Goal: Task Accomplishment & Management: Use online tool/utility

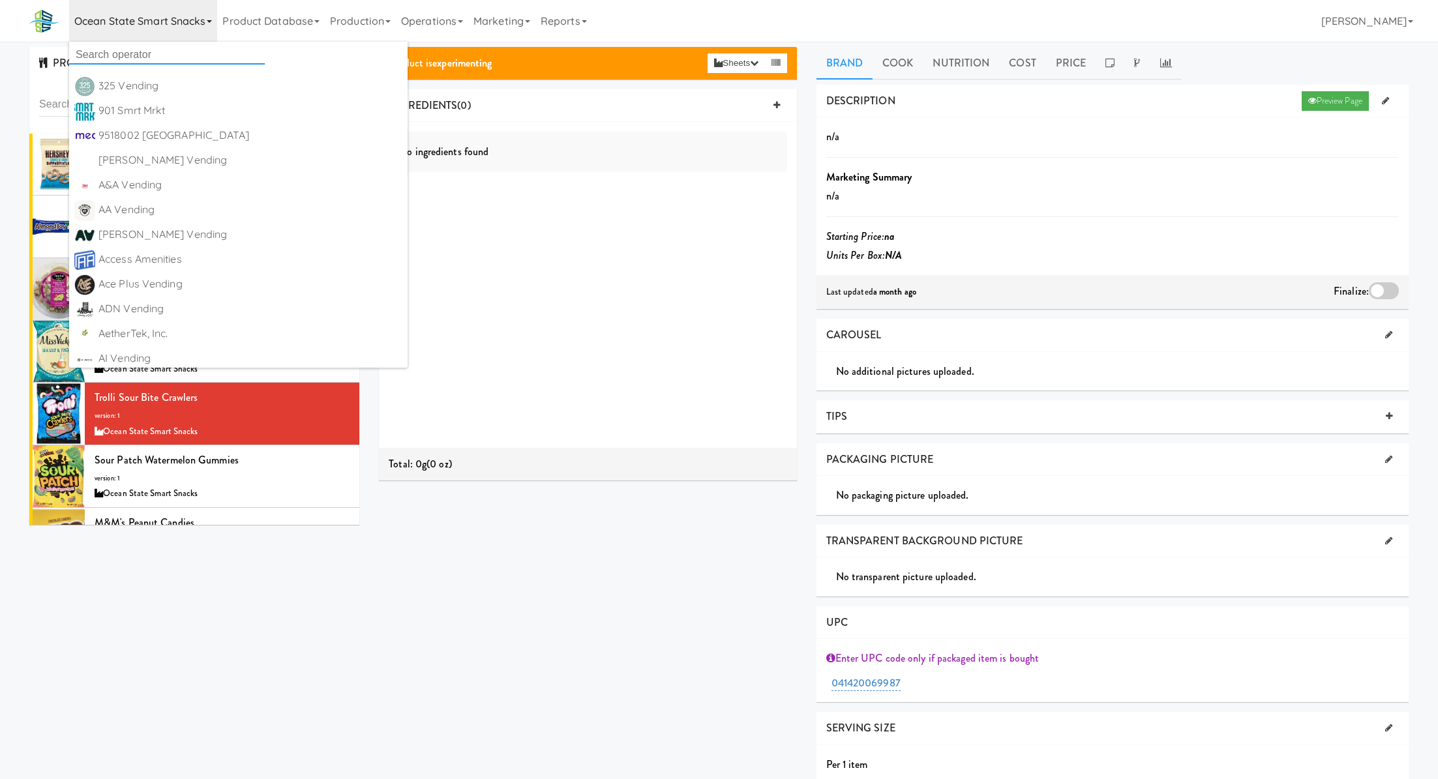
click at [169, 58] on input "text" at bounding box center [167, 55] width 196 height 20
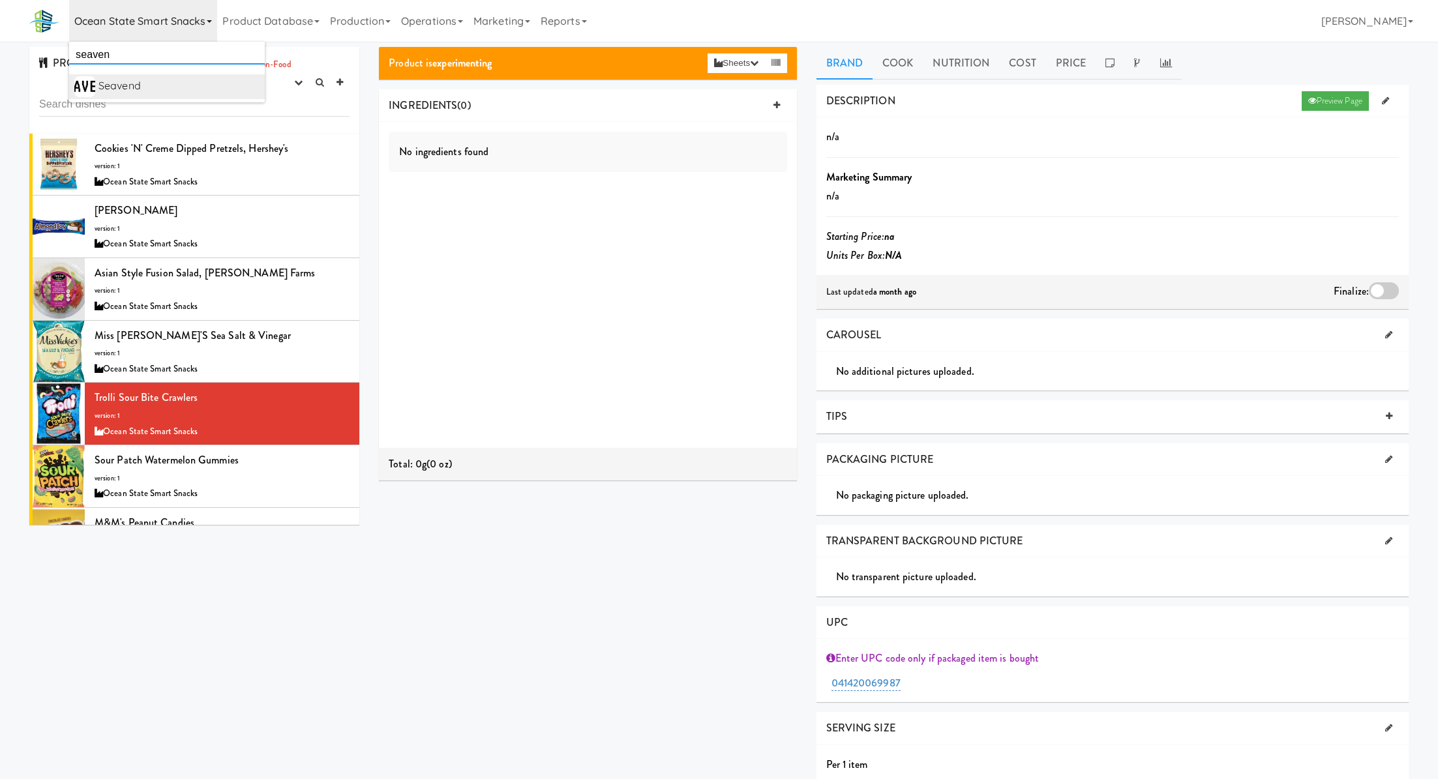
type input "seaven"
click at [239, 85] on div "Seavend" at bounding box center [178, 86] width 161 height 20
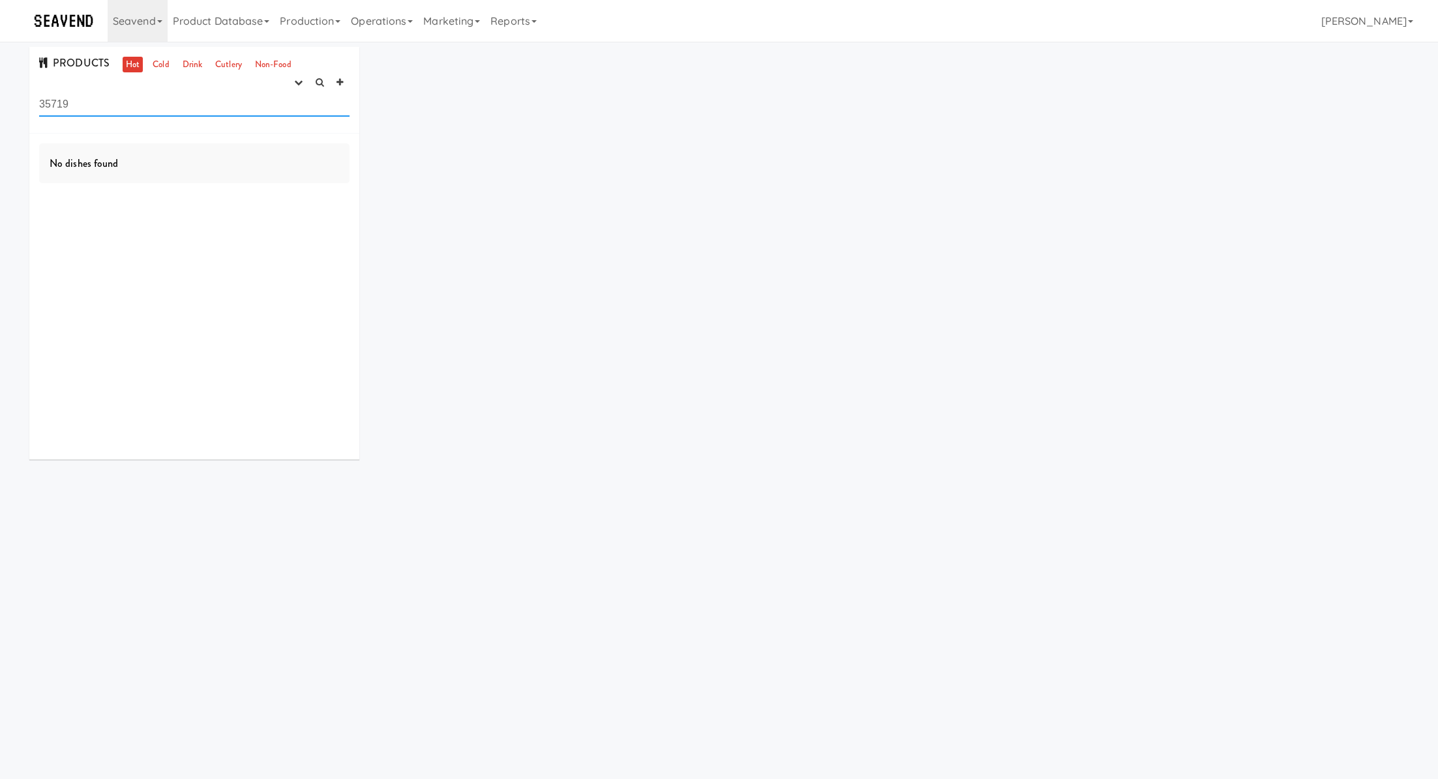
click at [272, 106] on input "35719" at bounding box center [194, 105] width 310 height 24
type input "\"
click at [173, 65] on ul "Hot Cold Drink Cutlery Non-Food" at bounding box center [208, 65] width 179 height 16
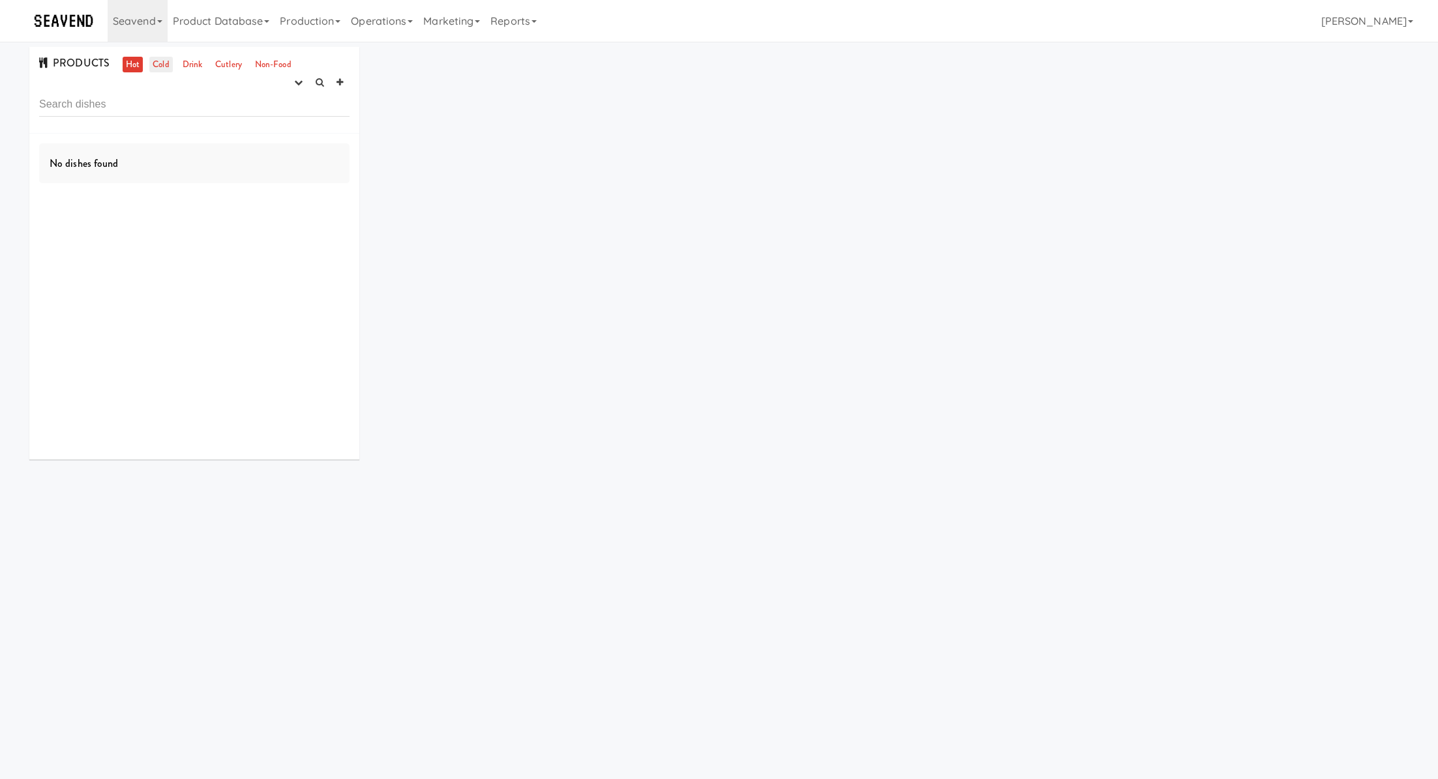
click at [159, 67] on link "Cold" at bounding box center [160, 65] width 23 height 16
click at [297, 88] on button "button" at bounding box center [299, 83] width 22 height 20
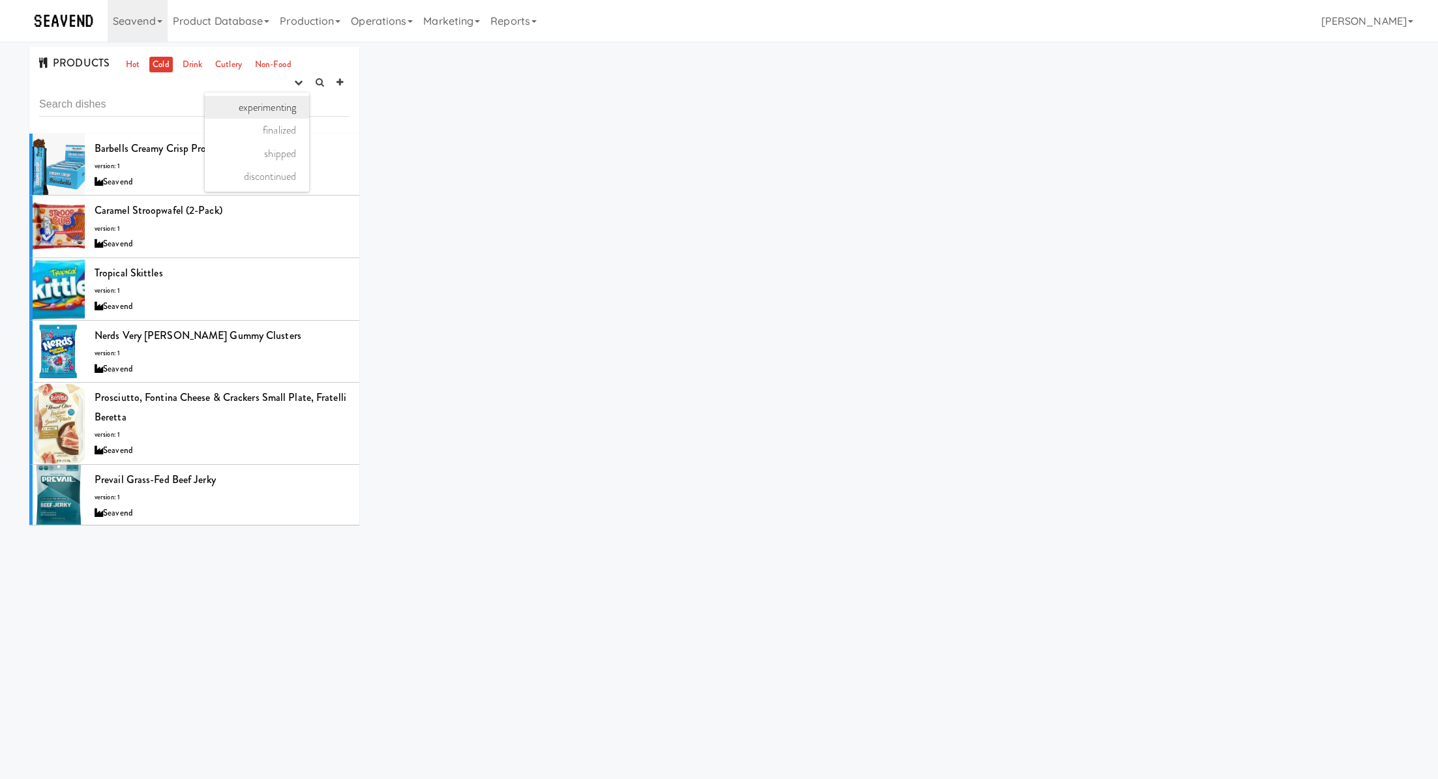
click at [285, 109] on link "experimenting" at bounding box center [257, 107] width 104 height 23
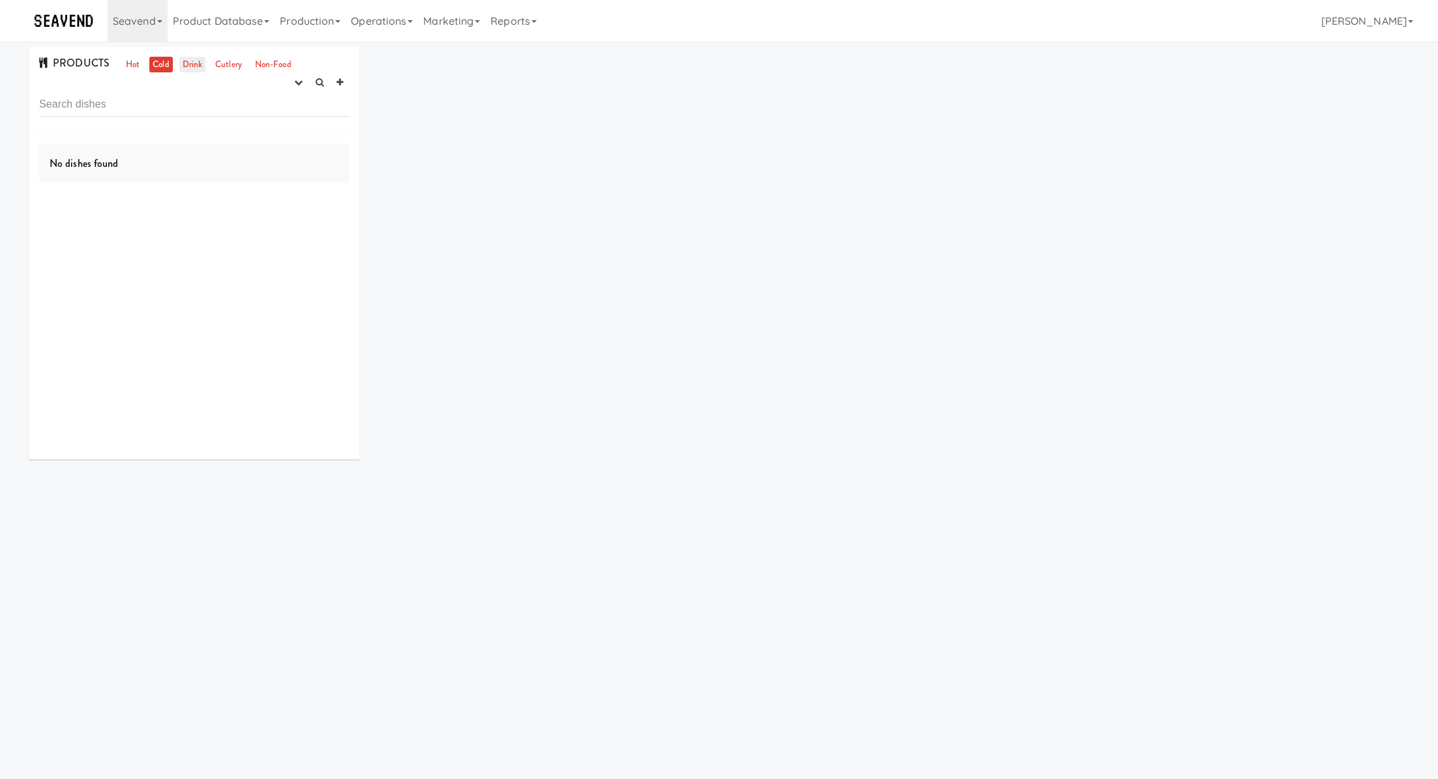
click at [195, 65] on link "Drink" at bounding box center [192, 65] width 27 height 16
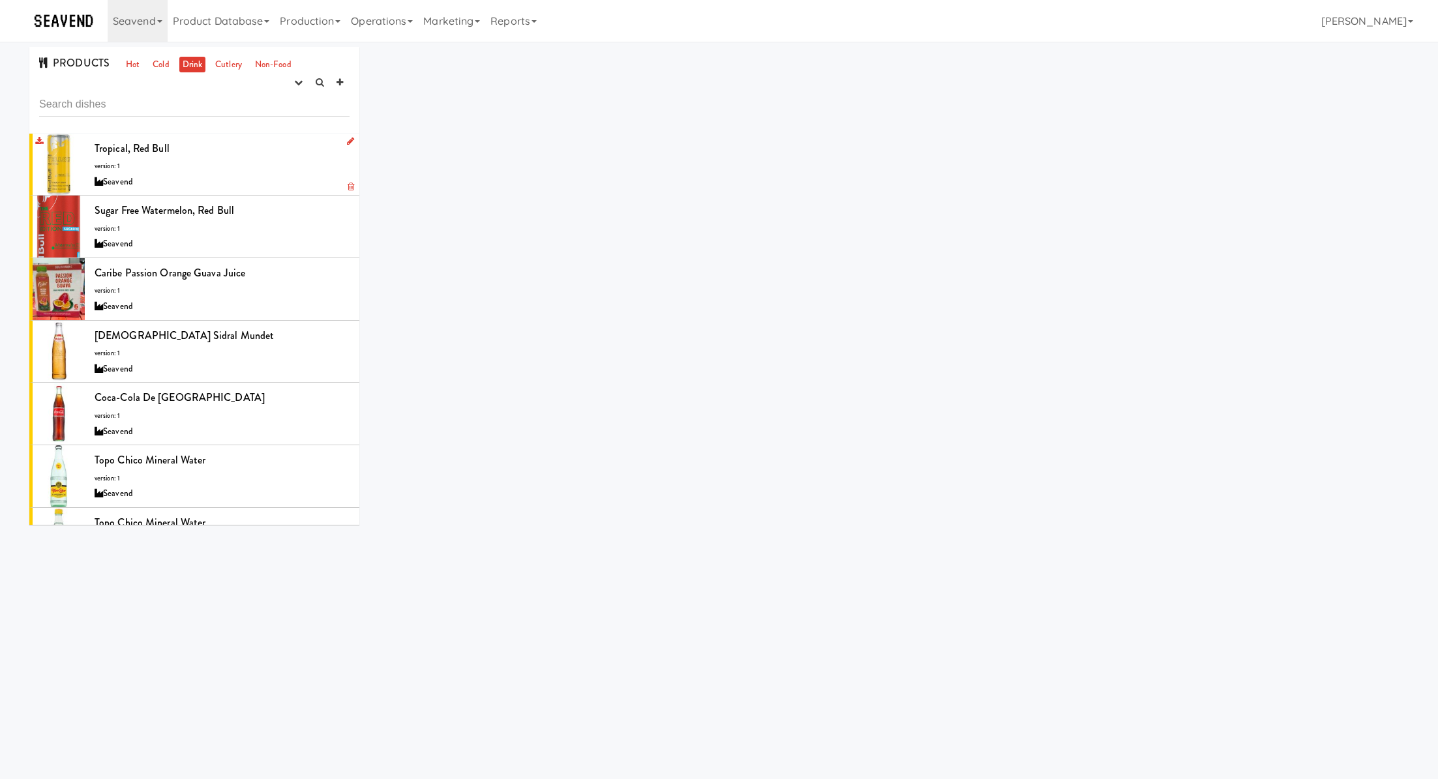
click at [217, 166] on div "Tropical, Red Bull version: 1 Seavend" at bounding box center [222, 165] width 255 height 52
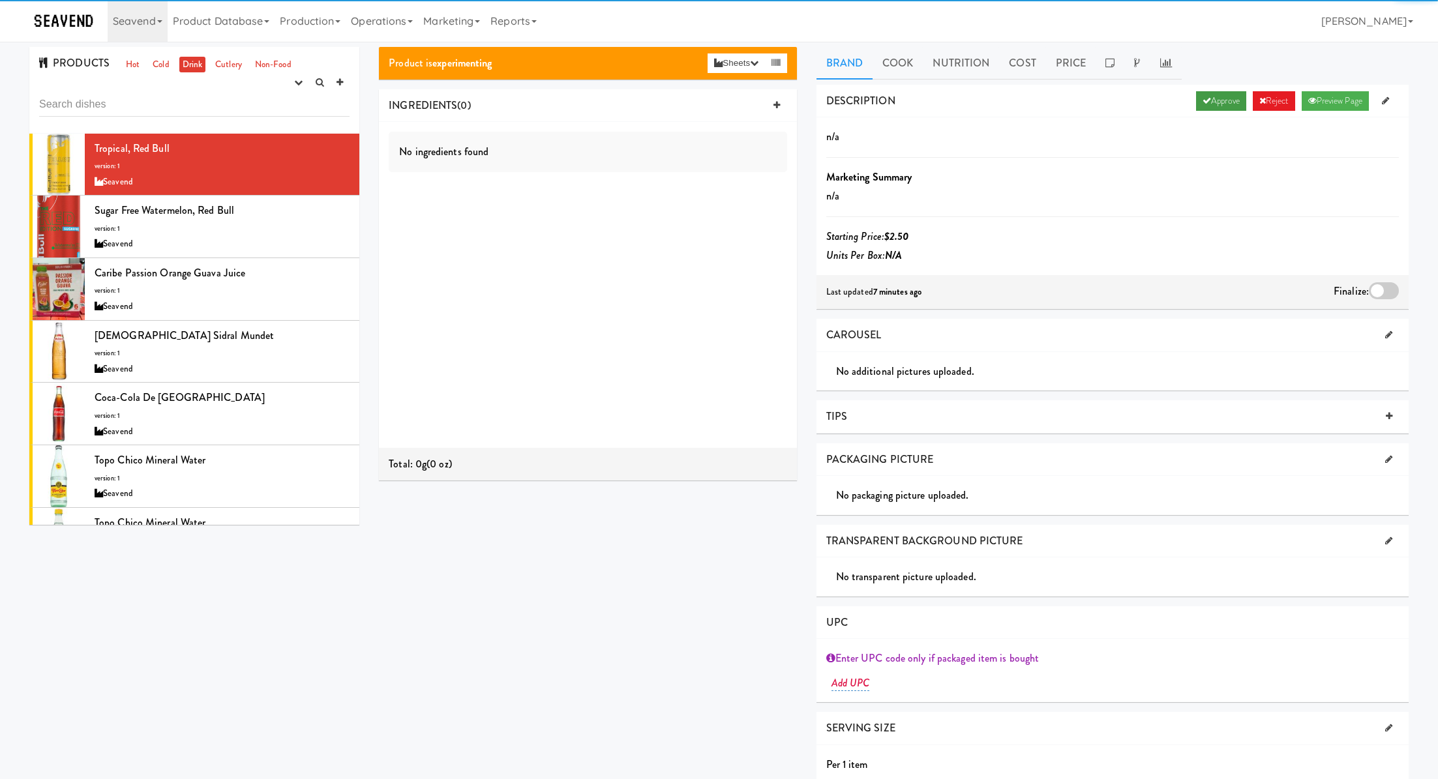
click at [1213, 97] on link "Approve" at bounding box center [1221, 101] width 50 height 20
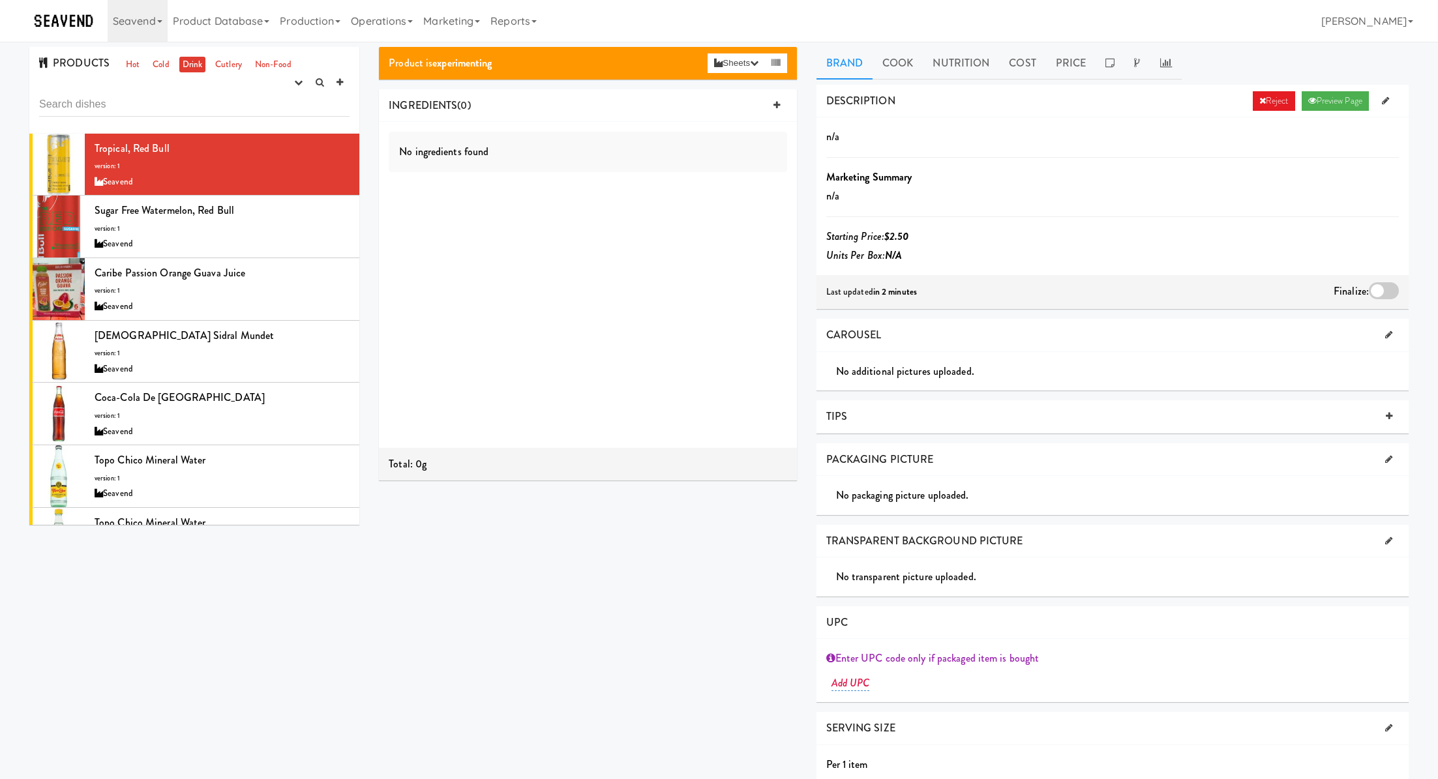
click at [1375, 298] on div "Finalize:" at bounding box center [1366, 292] width 65 height 21
click at [1387, 293] on div at bounding box center [1384, 290] width 30 height 17
click at [0, 0] on input "checkbox" at bounding box center [0, 0] width 0 height 0
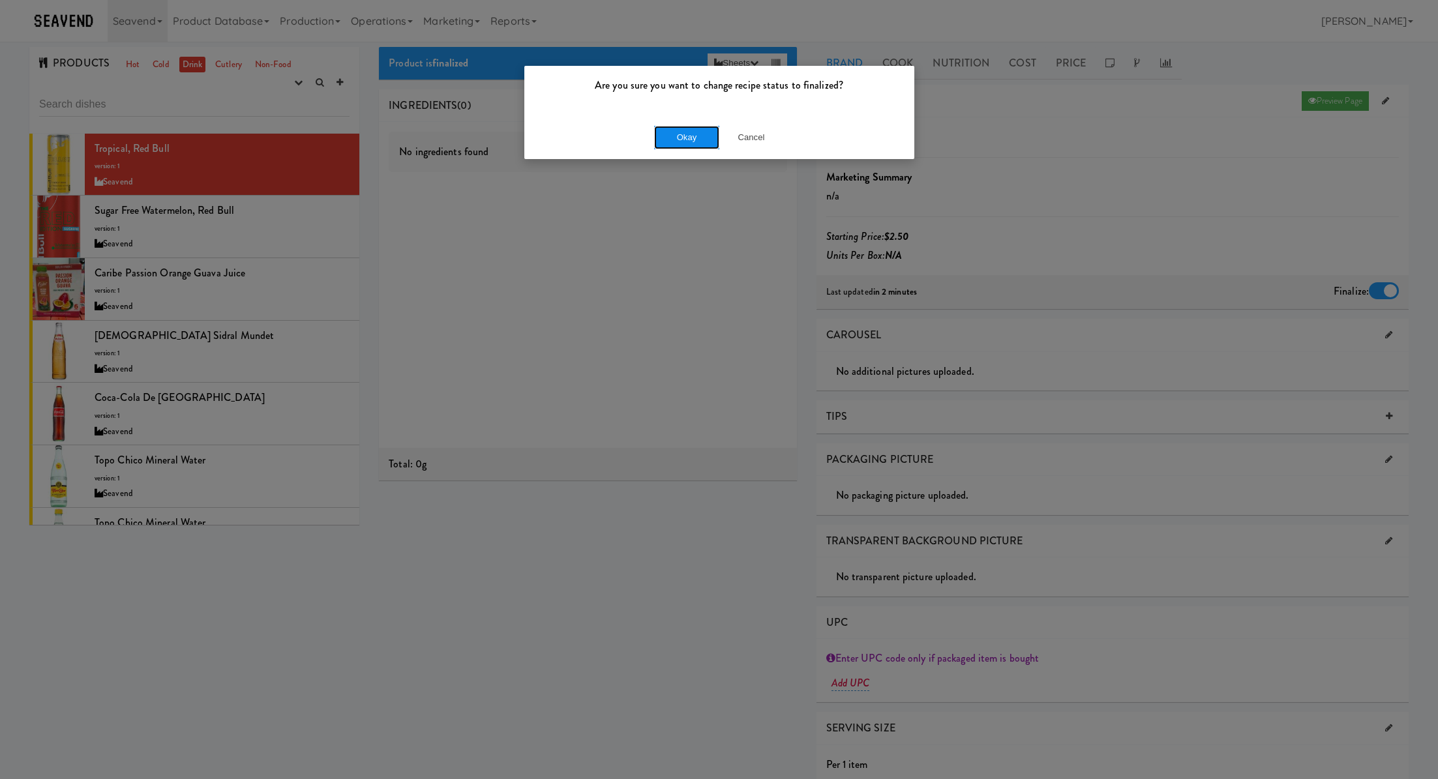
click at [691, 142] on button "Okay" at bounding box center [686, 137] width 65 height 23
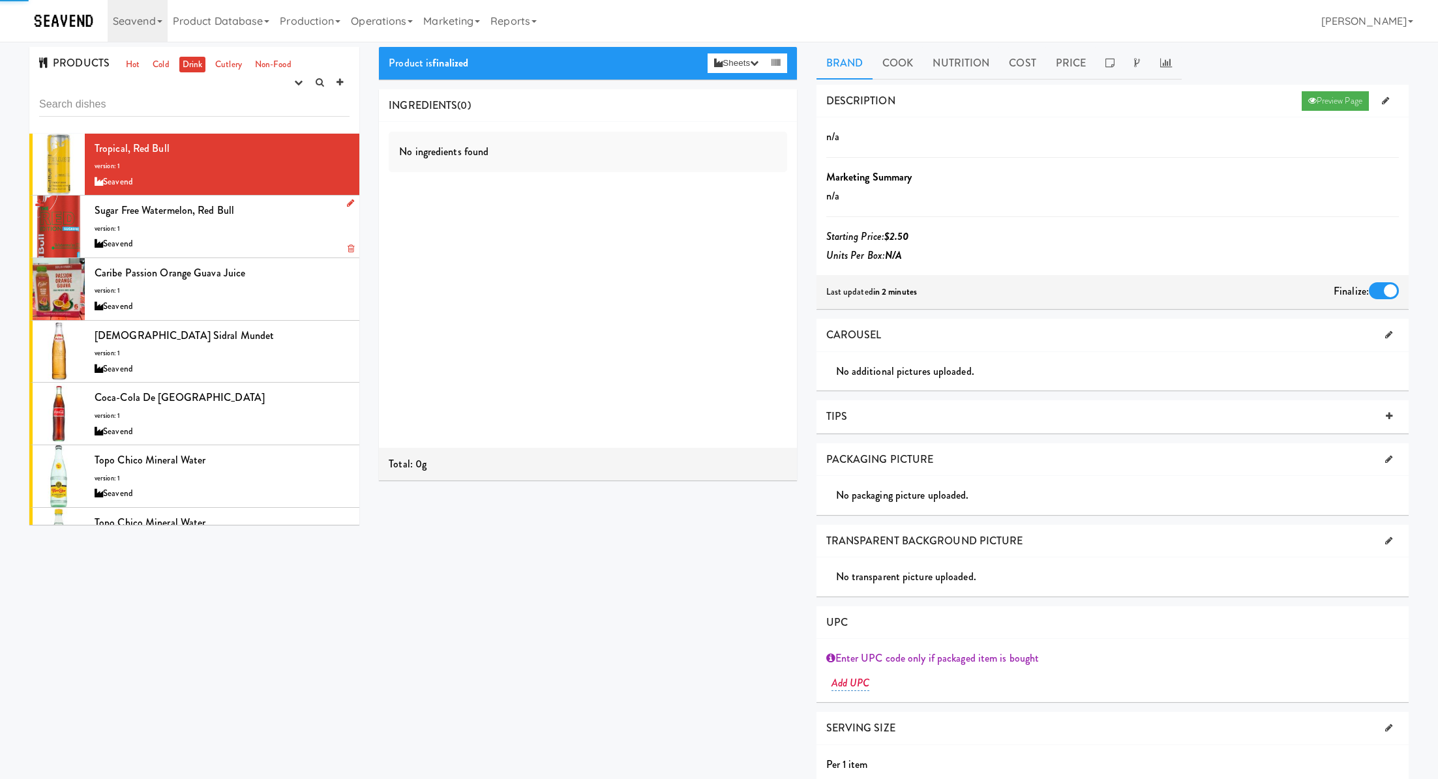
click at [256, 215] on div "Sugar Free Watermelon, Red Bull version: 1 Seavend" at bounding box center [222, 227] width 255 height 52
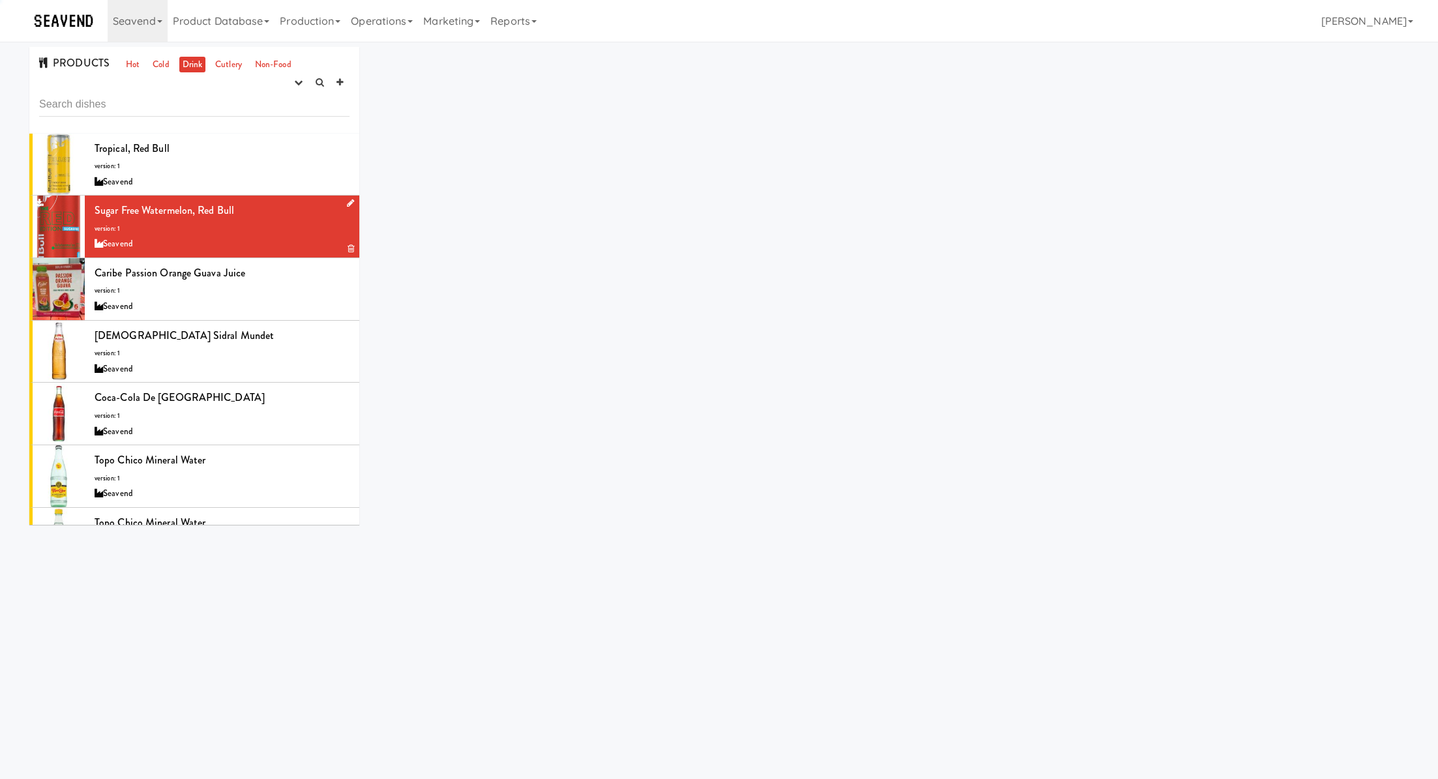
click at [258, 215] on div "Sugar Free Watermelon, Red Bull version: 1 Seavend" at bounding box center [222, 227] width 255 height 52
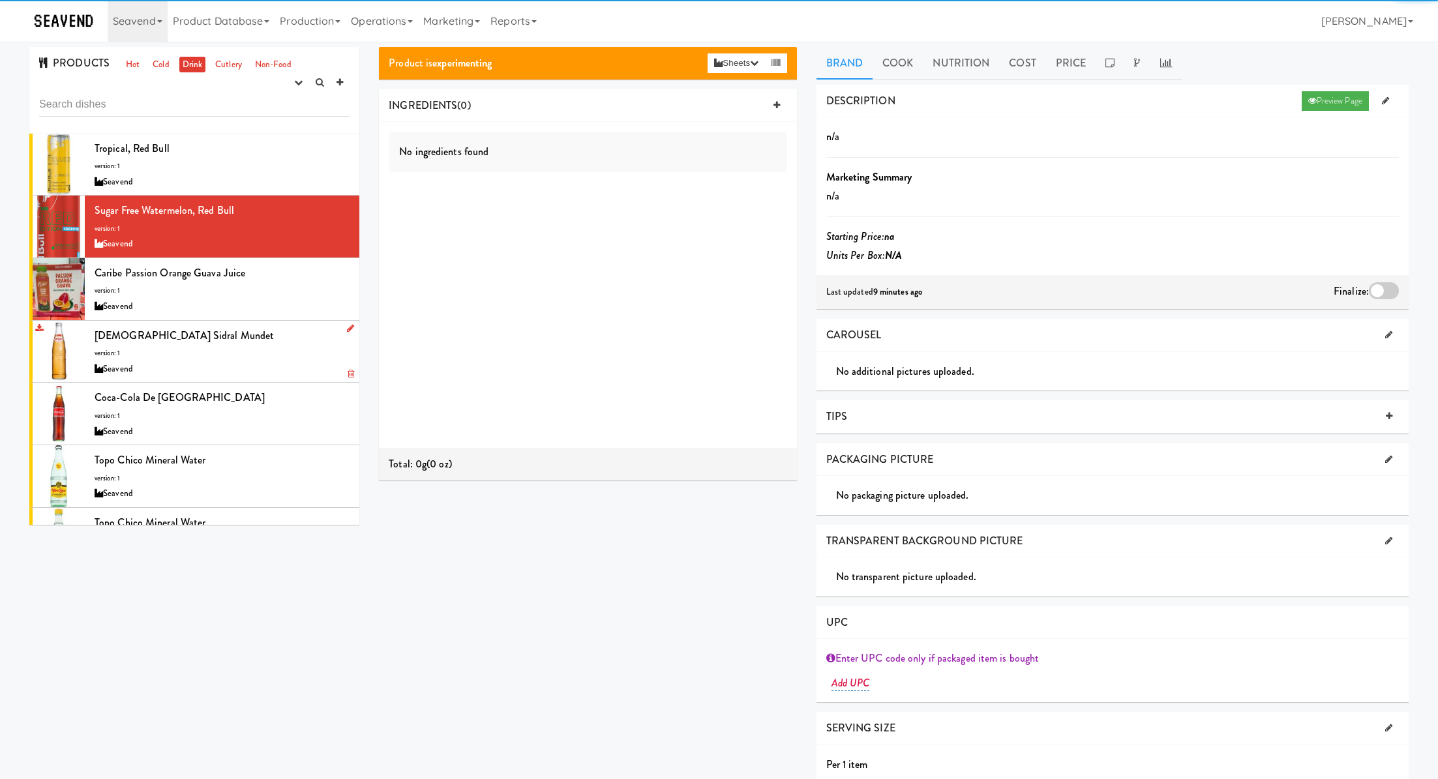
click at [290, 327] on div "Mexican Sidral Mundet version: 1 Seavend" at bounding box center [222, 352] width 255 height 52
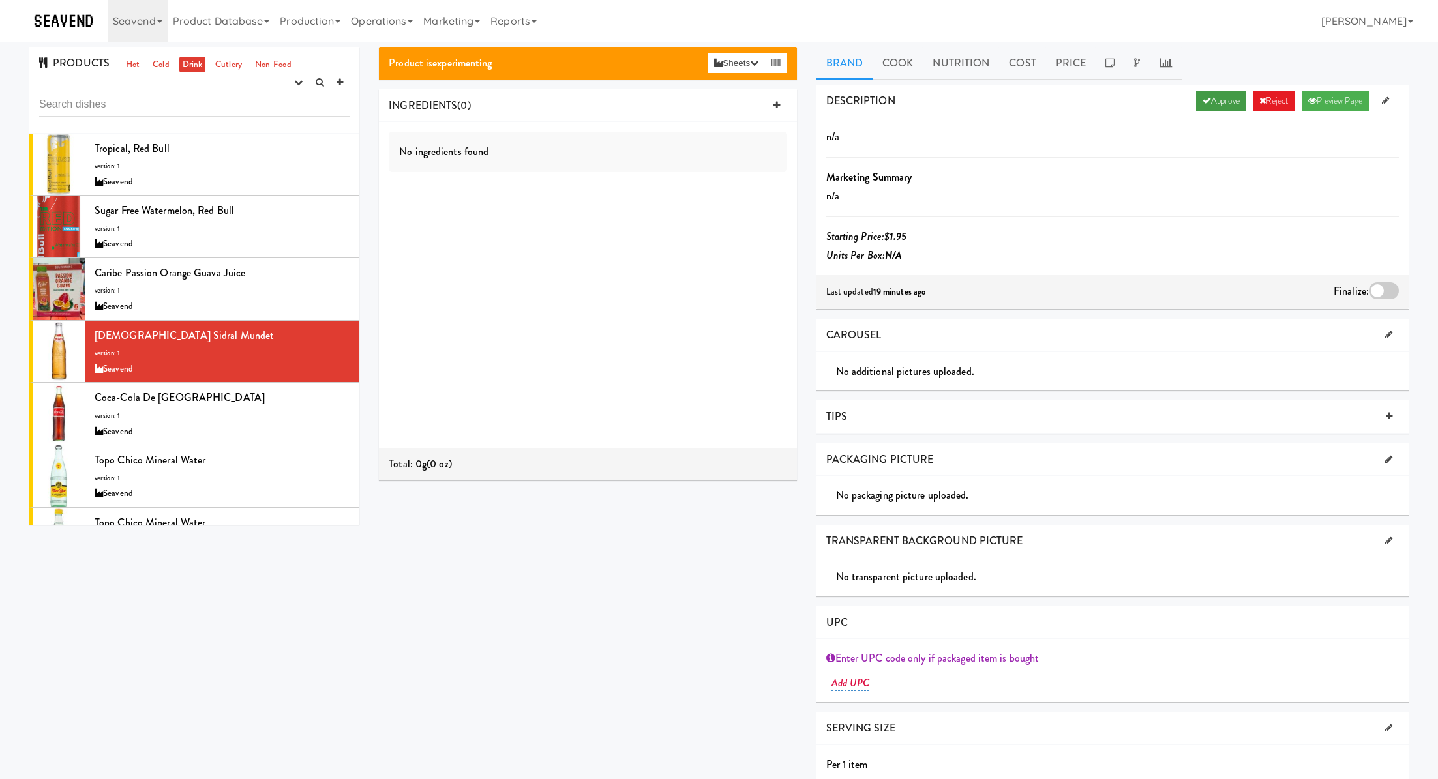
click at [1203, 104] on icon at bounding box center [1207, 101] width 8 height 8
click at [1390, 286] on div at bounding box center [1384, 290] width 30 height 17
click at [0, 0] on input "checkbox" at bounding box center [0, 0] width 0 height 0
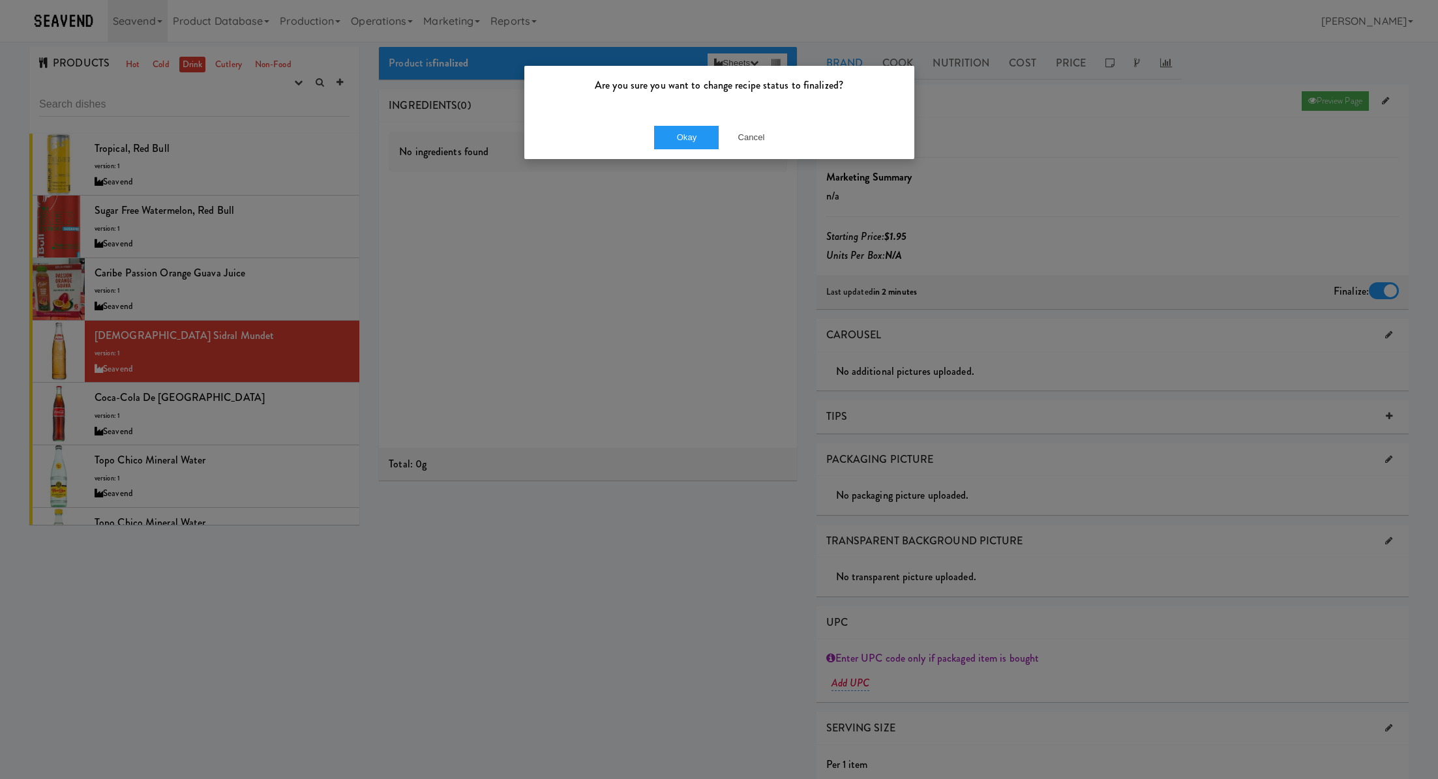
click at [664, 150] on div "Okay Cancel" at bounding box center [719, 137] width 390 height 44
click at [665, 132] on button "Okay" at bounding box center [686, 137] width 65 height 23
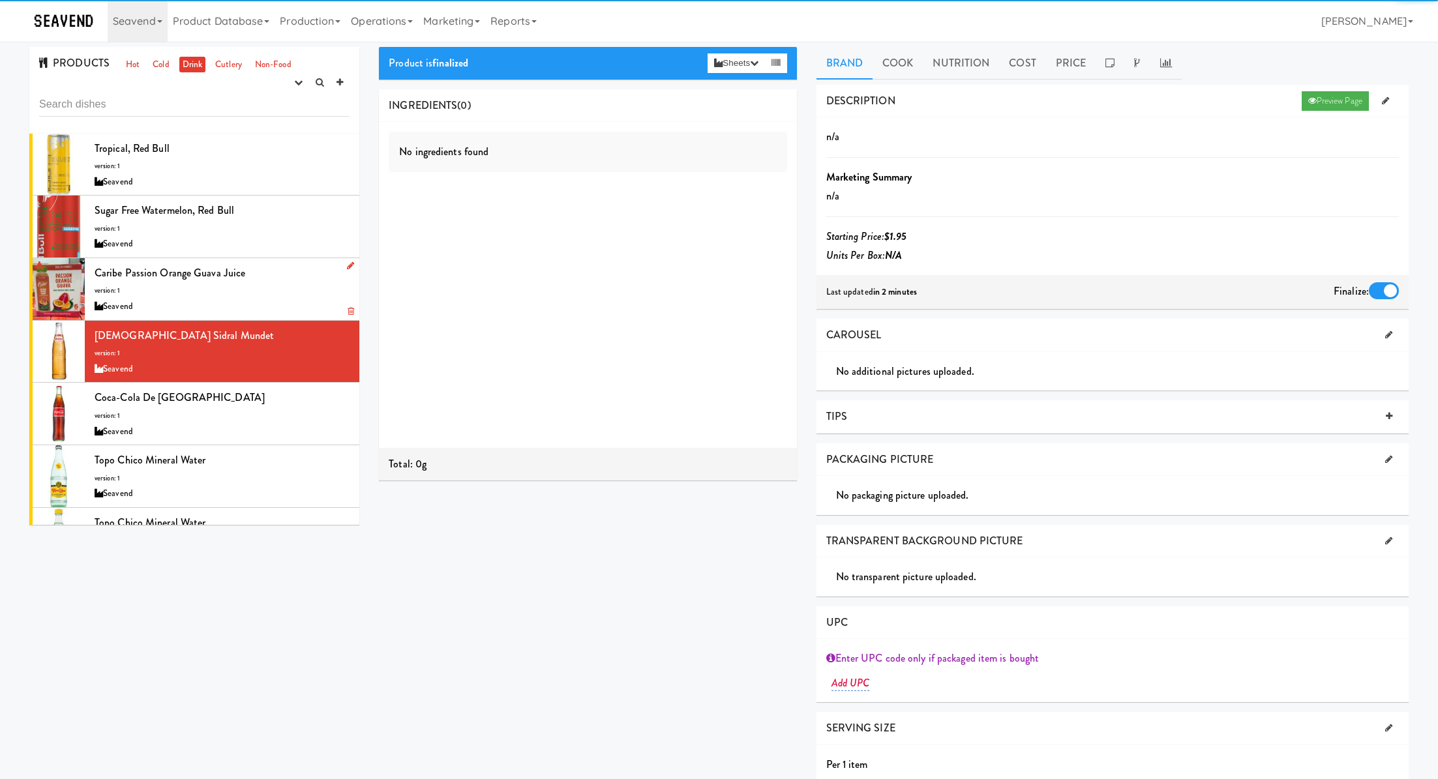
click at [324, 291] on div "Caribe Passion Orange Guava Juice version: 1 Seavend" at bounding box center [222, 289] width 255 height 52
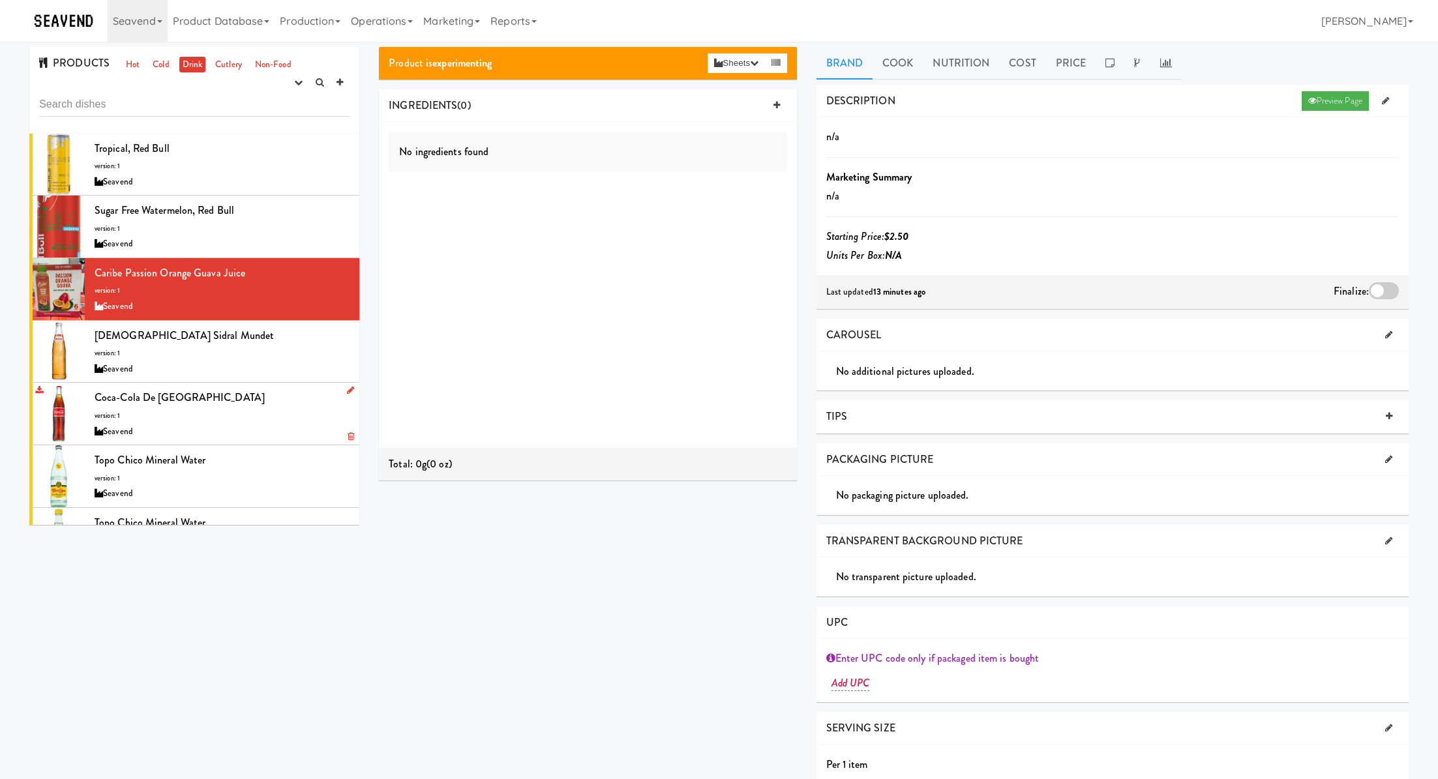
click at [281, 397] on div "Coca-Cola de Mexico version: 1 Seavend" at bounding box center [222, 414] width 255 height 52
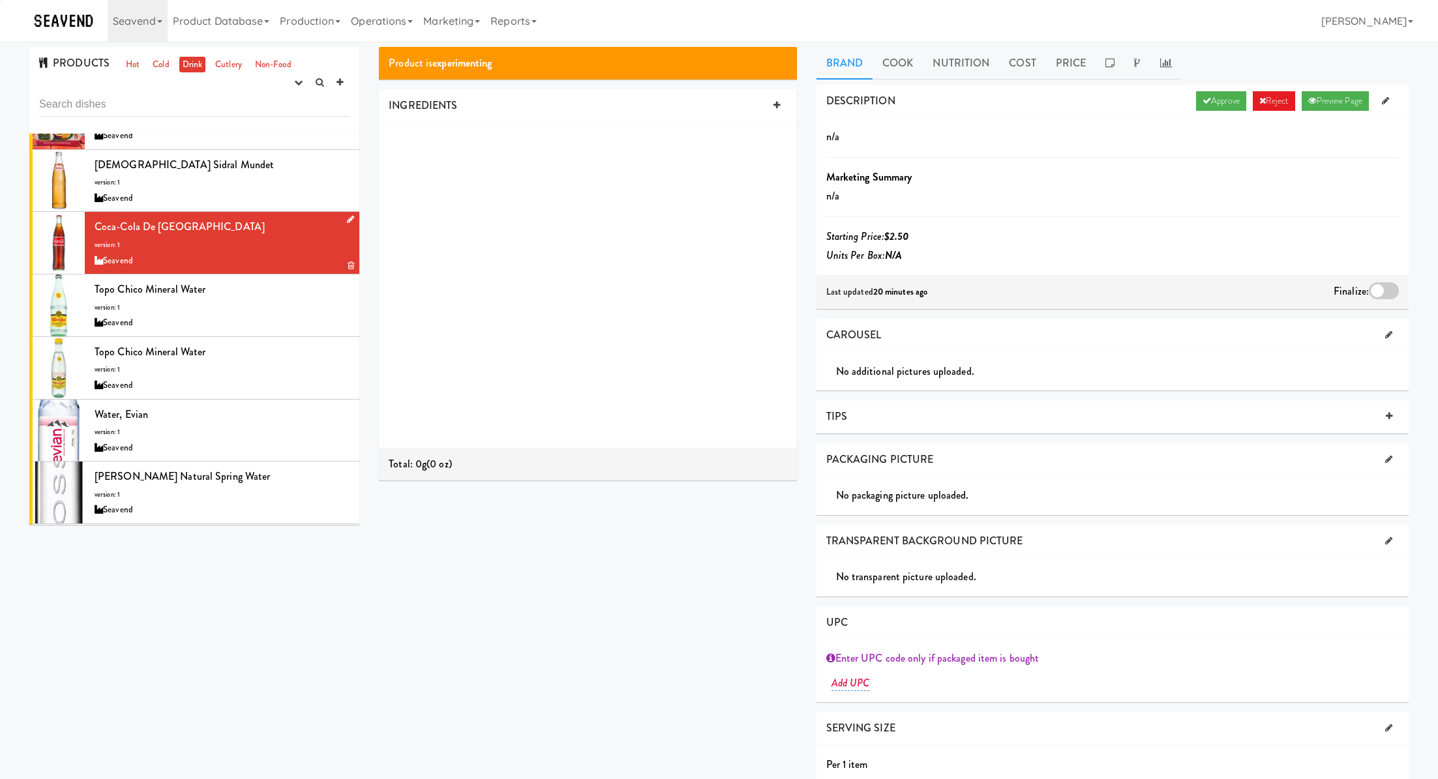
scroll to position [194, 0]
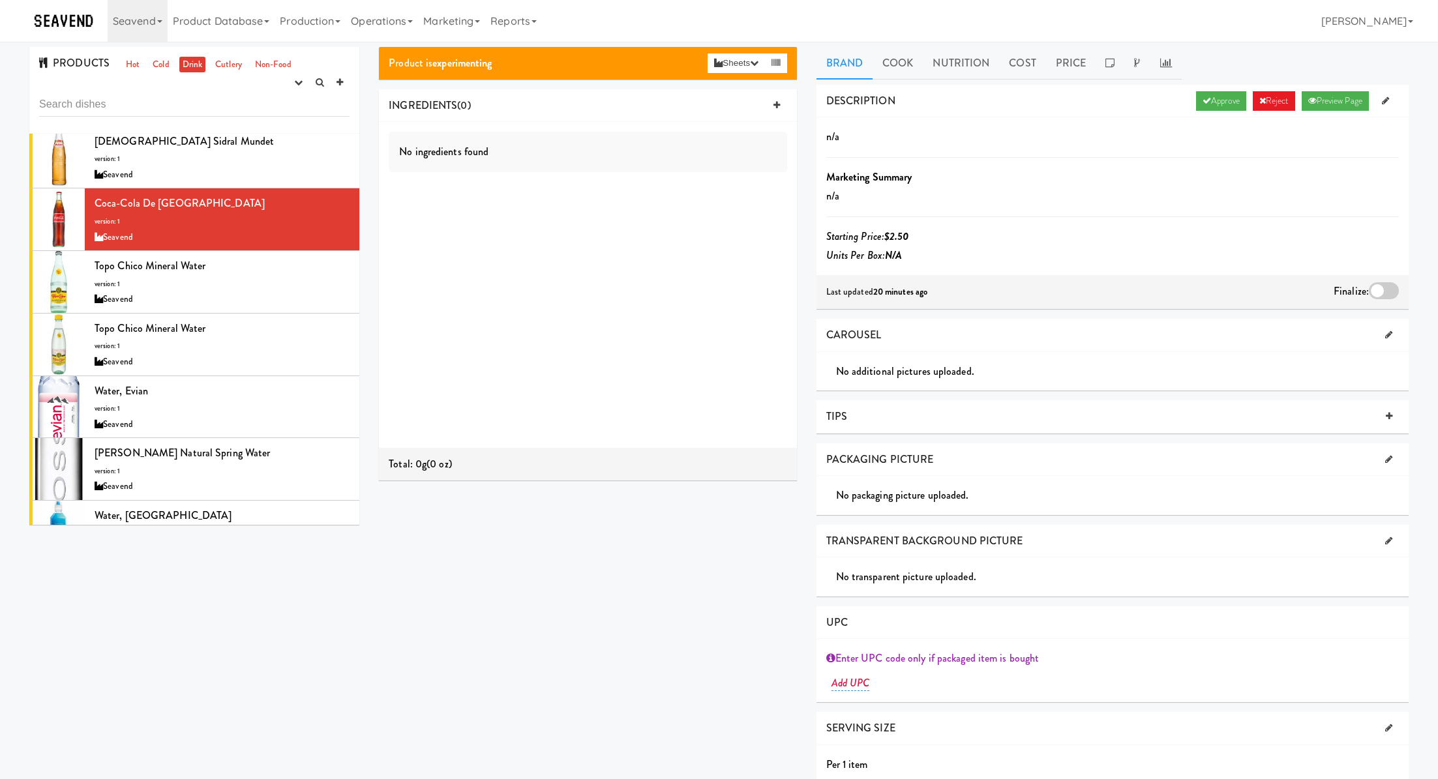
click at [1204, 90] on div "DESCRIPTION Approve Reject Preview Page" at bounding box center [1113, 101] width 592 height 33
click at [1207, 100] on link "Approve" at bounding box center [1221, 101] width 50 height 20
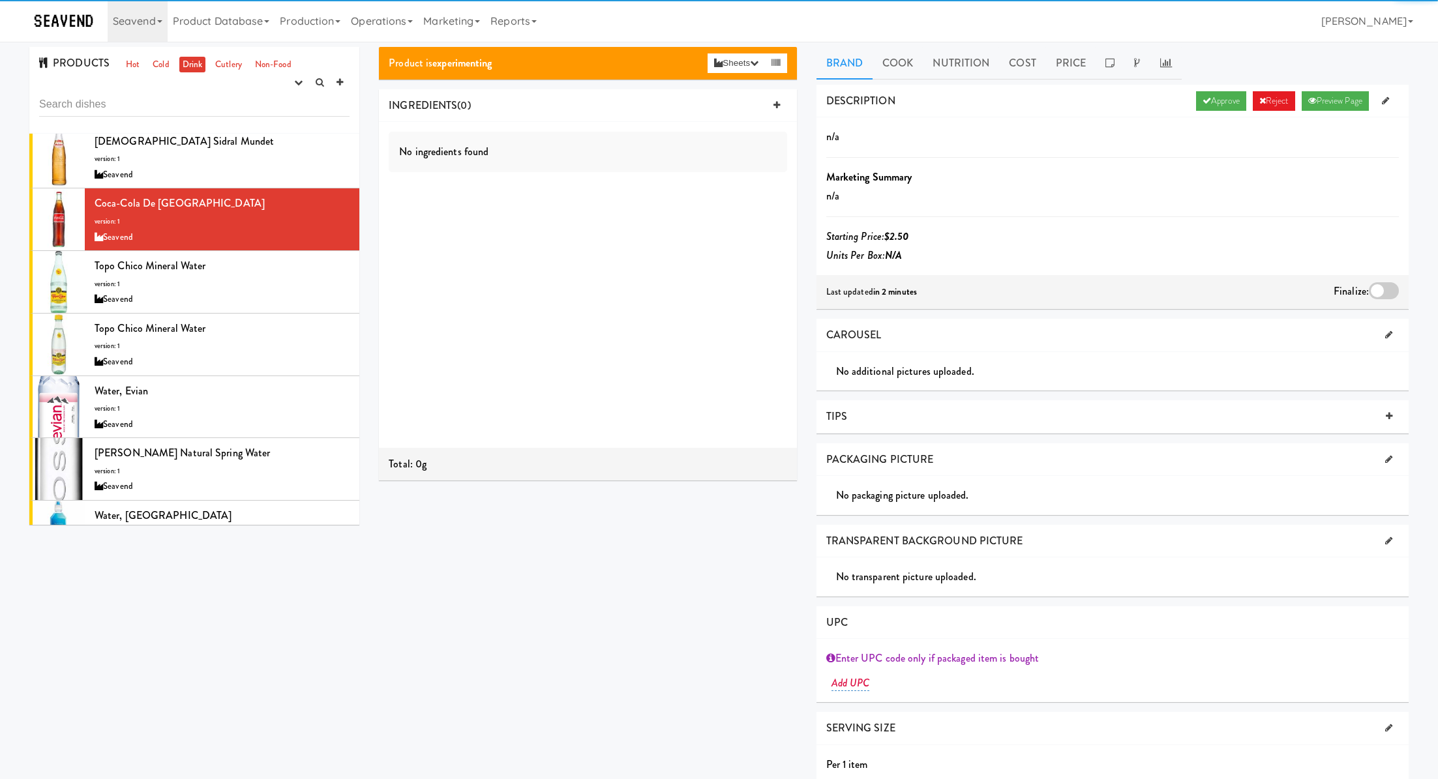
click at [1384, 284] on div at bounding box center [1384, 290] width 30 height 17
click at [0, 0] on input "checkbox" at bounding box center [0, 0] width 0 height 0
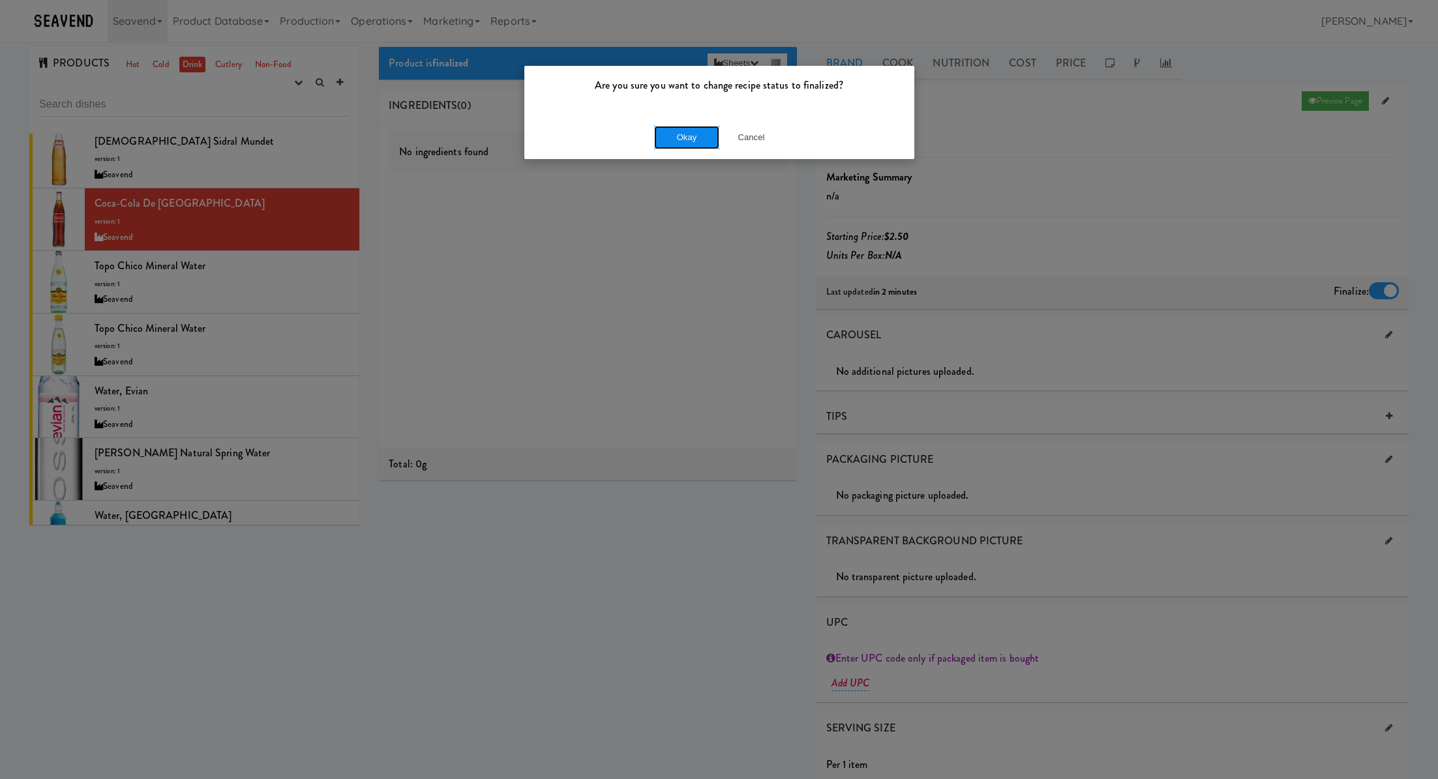
click at [689, 127] on button "Okay" at bounding box center [686, 137] width 65 height 23
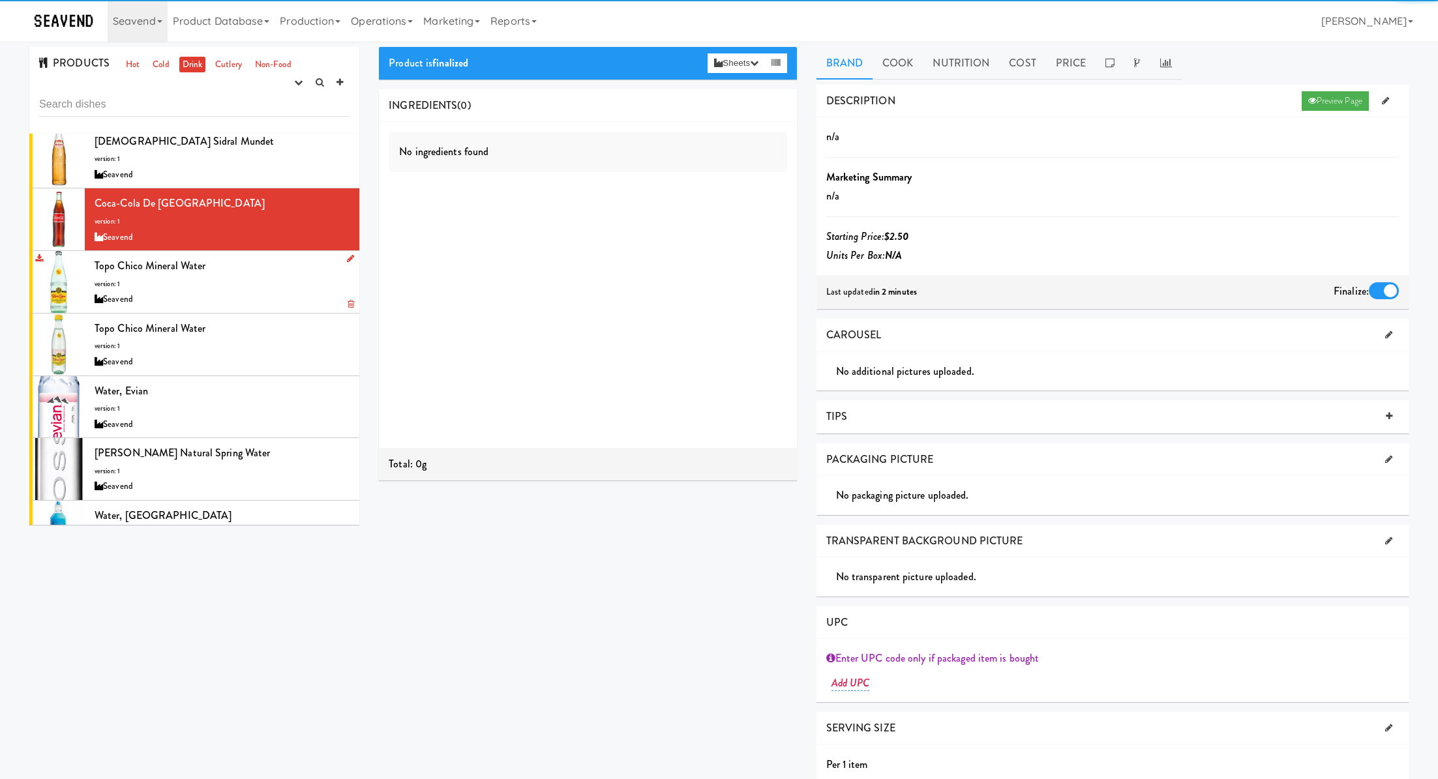
click at [295, 289] on div "Topo Chico Mineral Water version: 1 Seavend" at bounding box center [222, 282] width 255 height 52
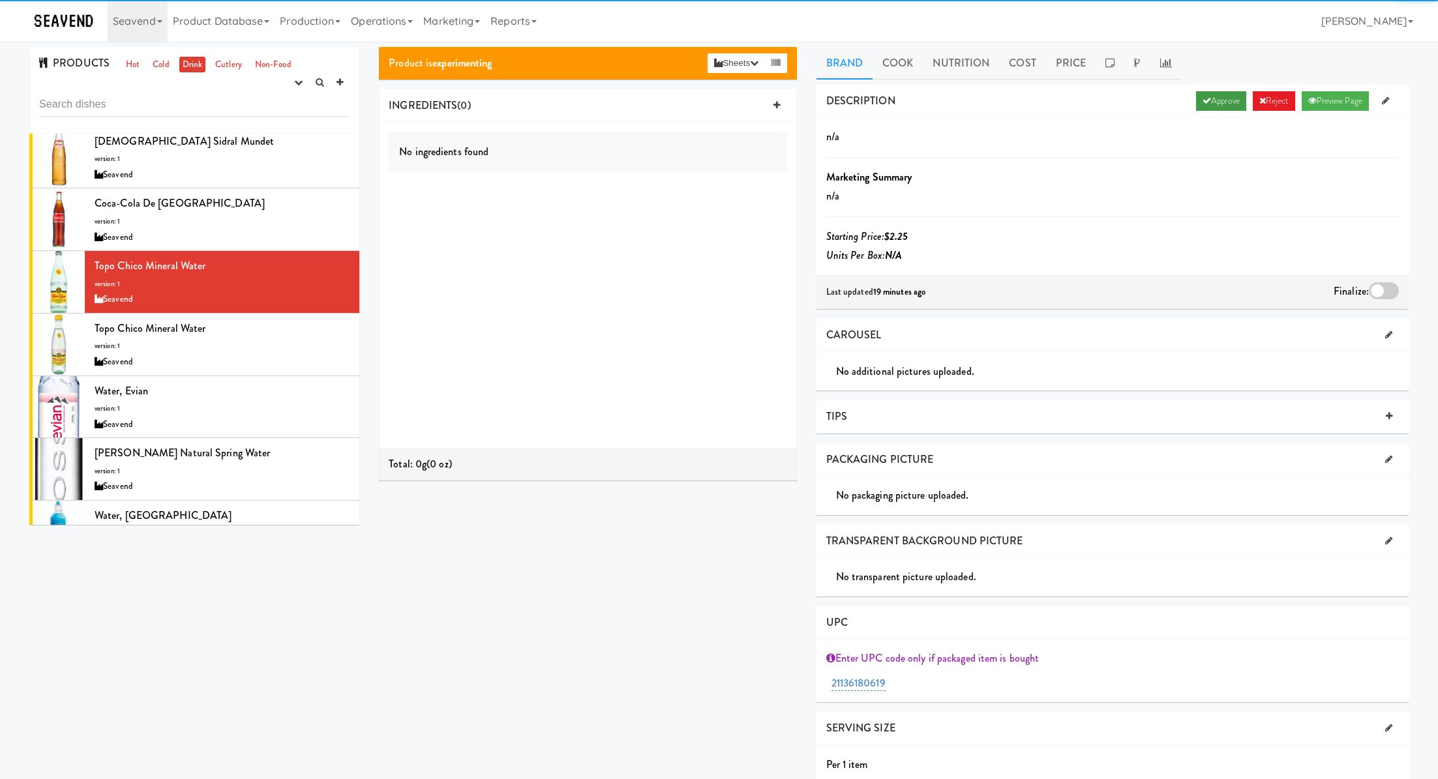
click at [1228, 97] on link "Approve" at bounding box center [1221, 101] width 50 height 20
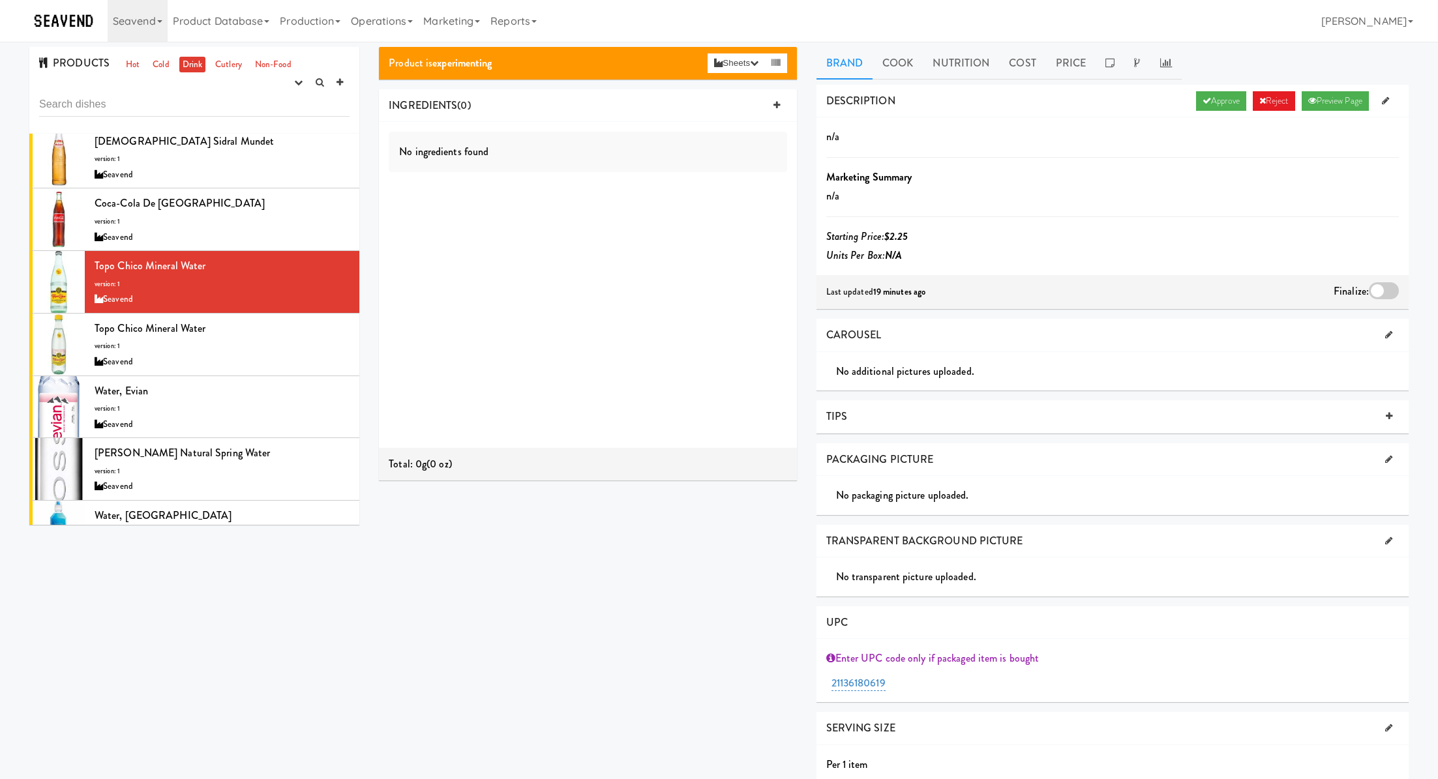
click at [1383, 284] on div at bounding box center [1384, 290] width 30 height 17
click at [0, 0] on input "checkbox" at bounding box center [0, 0] width 0 height 0
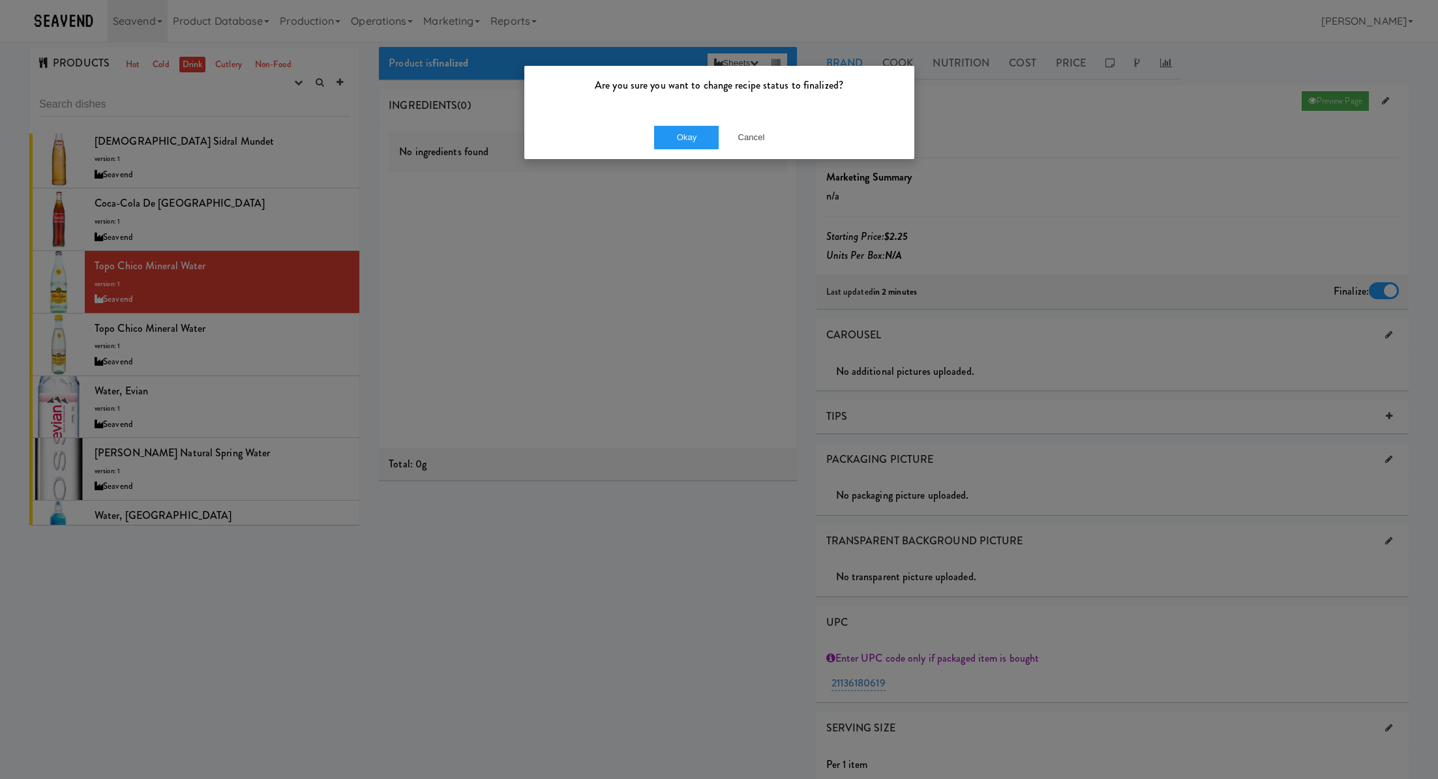
click at [657, 124] on div "Okay Cancel" at bounding box center [719, 137] width 390 height 44
click at [665, 136] on button "Okay" at bounding box center [686, 137] width 65 height 23
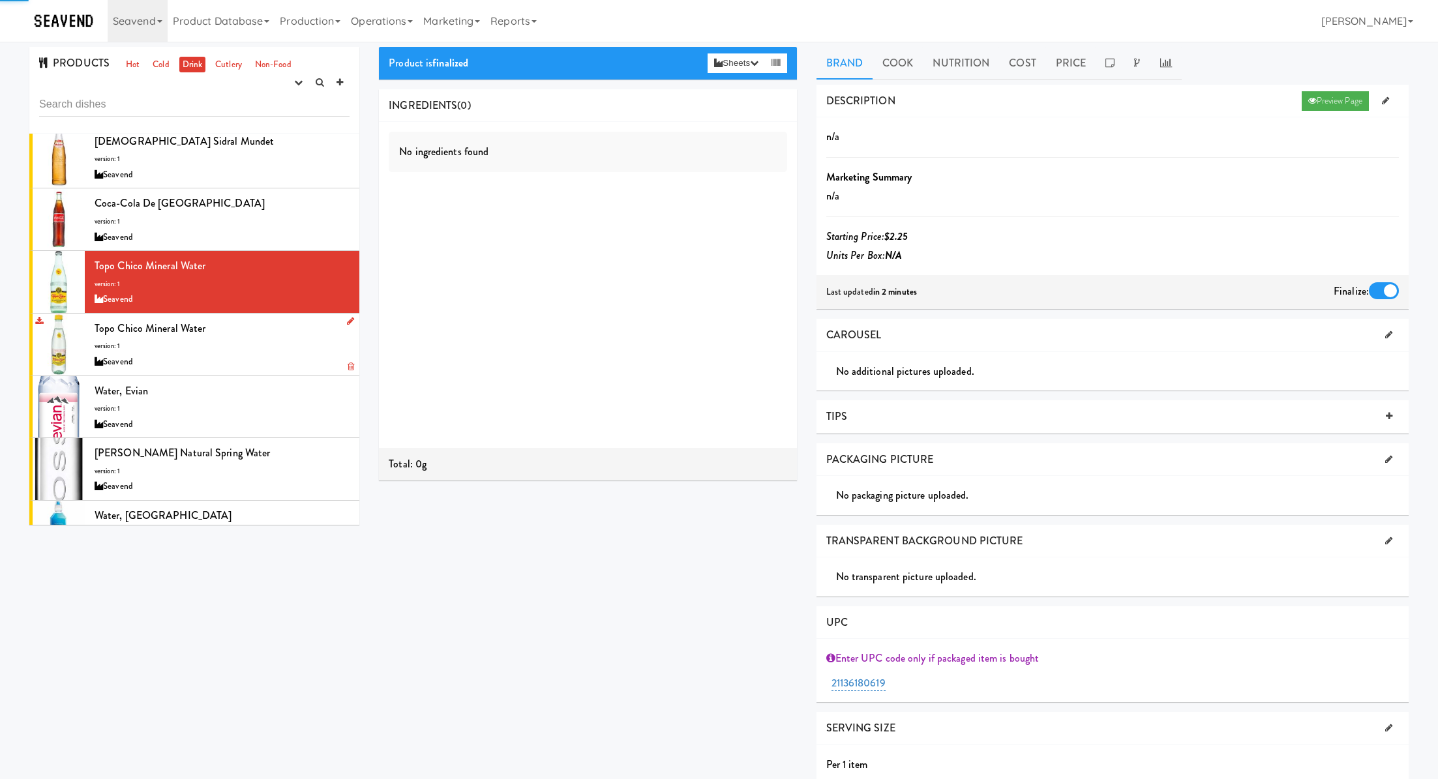
click at [239, 327] on div "Topo Chico Mineral Water version: 1 Seavend" at bounding box center [222, 345] width 255 height 52
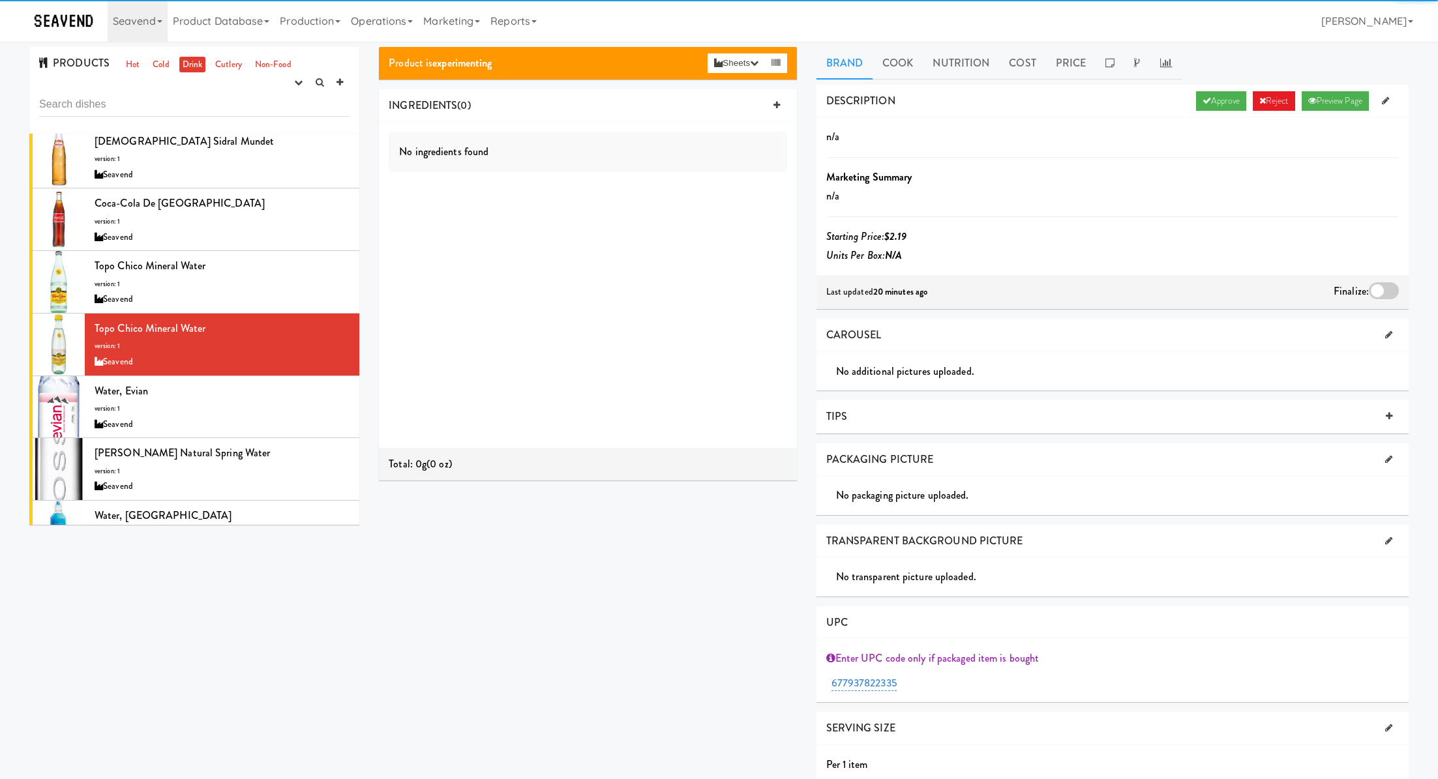
click at [1200, 87] on div "DESCRIPTION Approve Reject Preview Page" at bounding box center [1113, 101] width 592 height 33
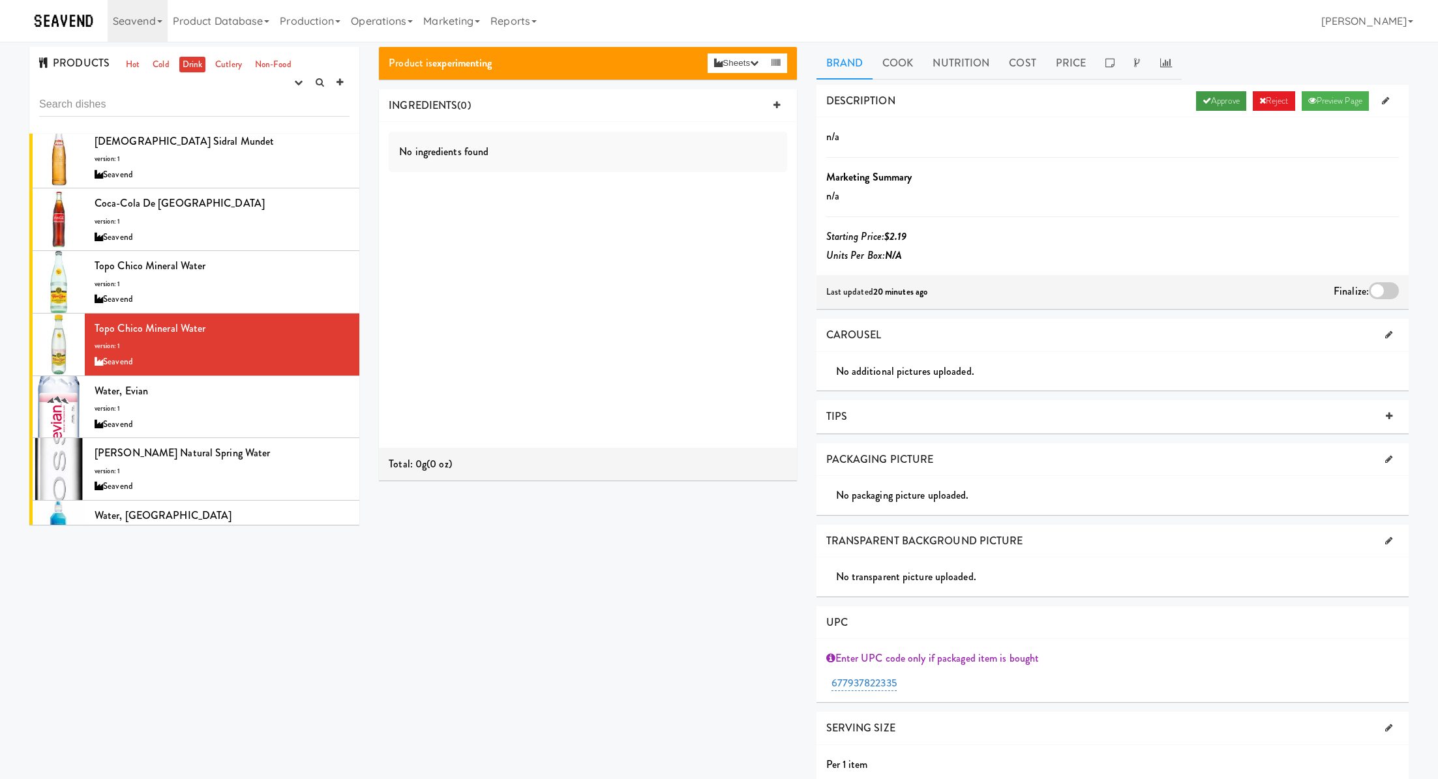
click at [1210, 103] on link "Approve" at bounding box center [1221, 101] width 50 height 20
click at [1386, 288] on div at bounding box center [1384, 290] width 30 height 17
click at [0, 0] on input "checkbox" at bounding box center [0, 0] width 0 height 0
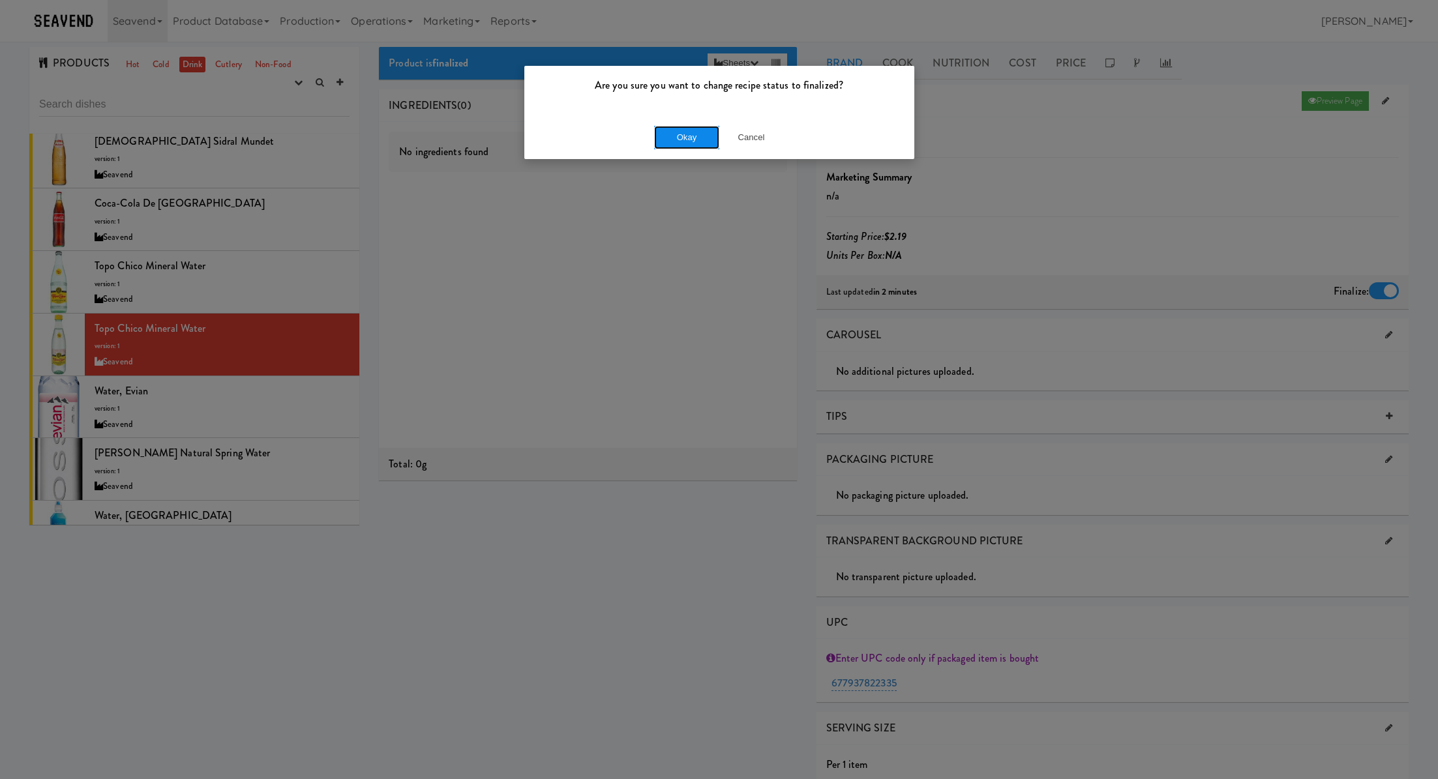
click at [698, 143] on button "Okay" at bounding box center [686, 137] width 65 height 23
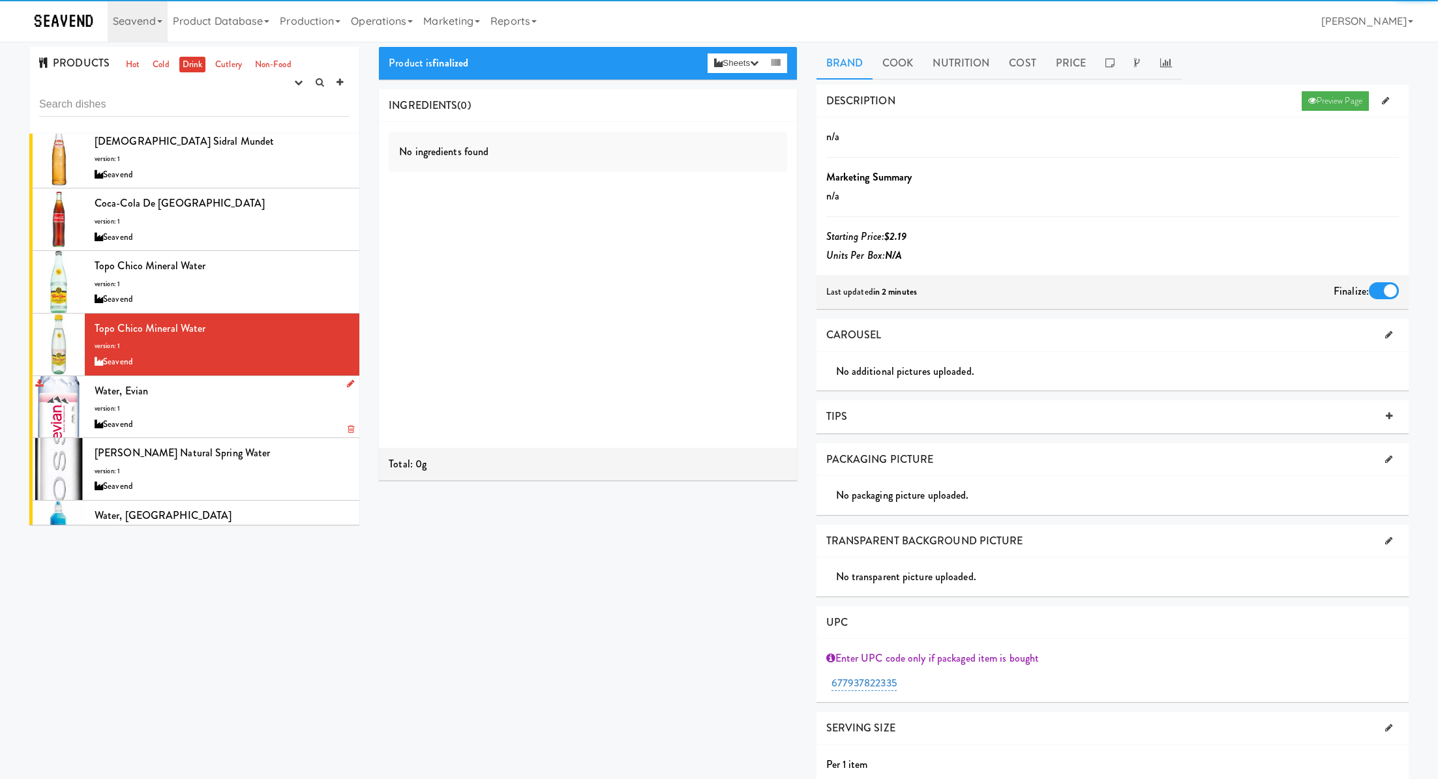
click at [284, 409] on div "Water, Evian version: 1 Seavend" at bounding box center [222, 408] width 255 height 52
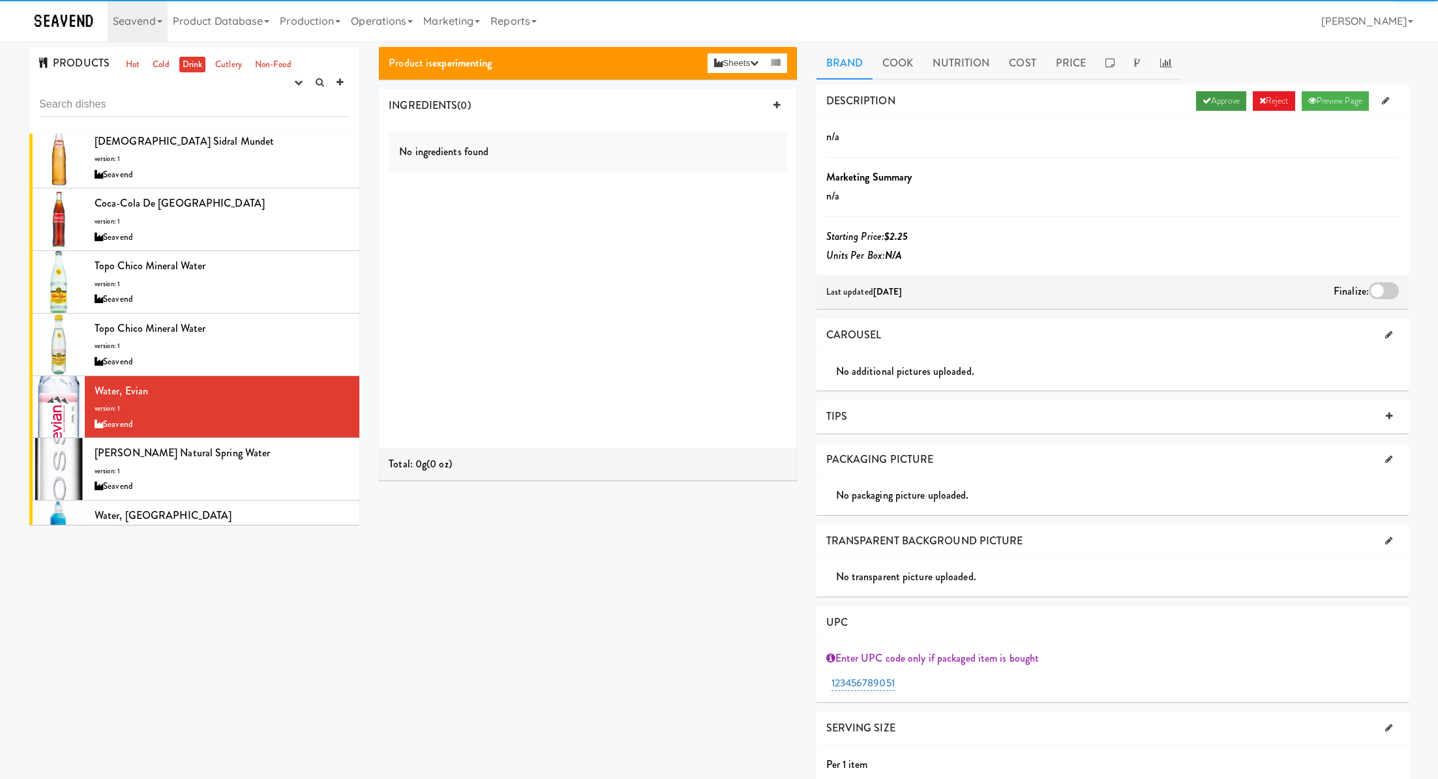
click at [1218, 99] on link "Approve" at bounding box center [1221, 101] width 50 height 20
click at [1383, 278] on div "Last updated in 2 minutes Finalize:" at bounding box center [1113, 292] width 592 height 34
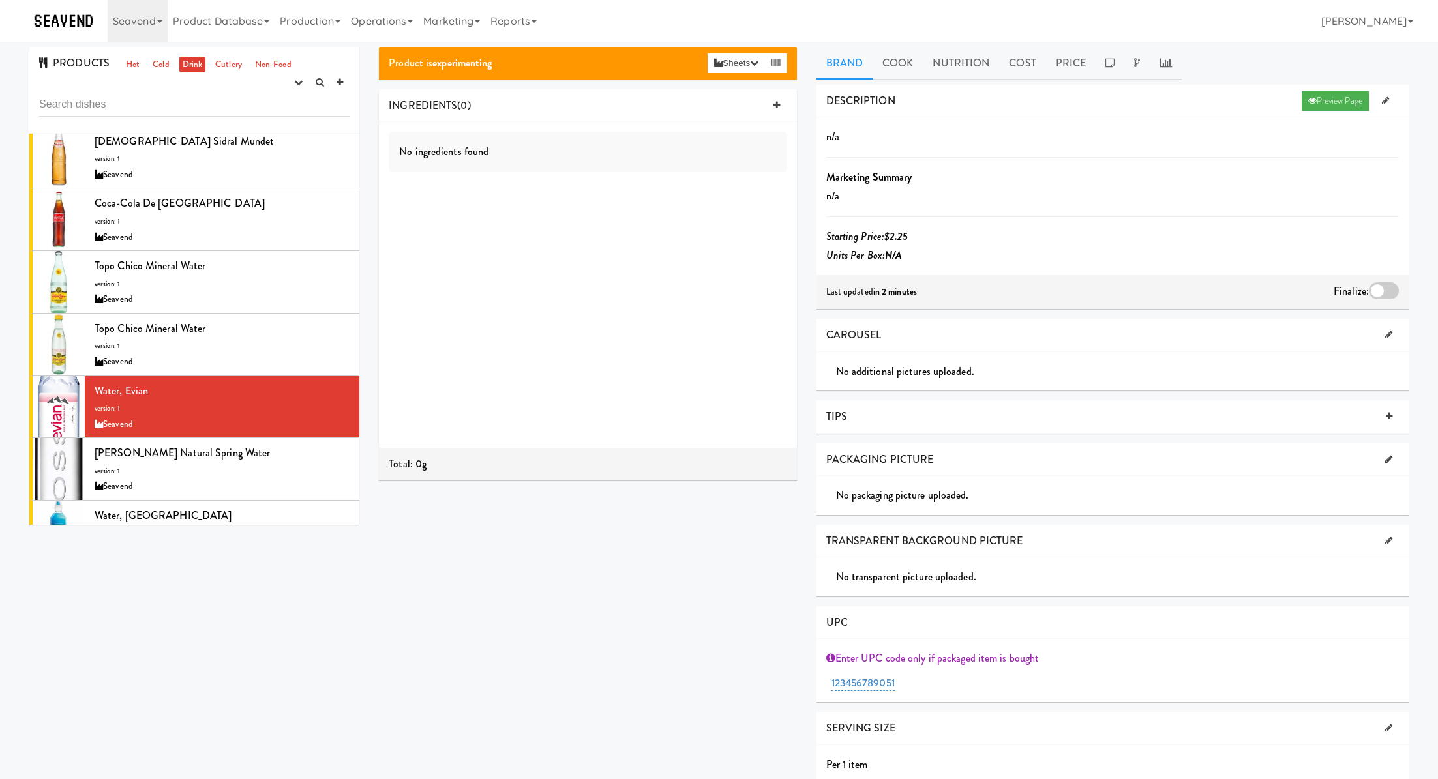
click at [1391, 292] on div at bounding box center [1384, 290] width 30 height 17
click at [0, 0] on input "checkbox" at bounding box center [0, 0] width 0 height 0
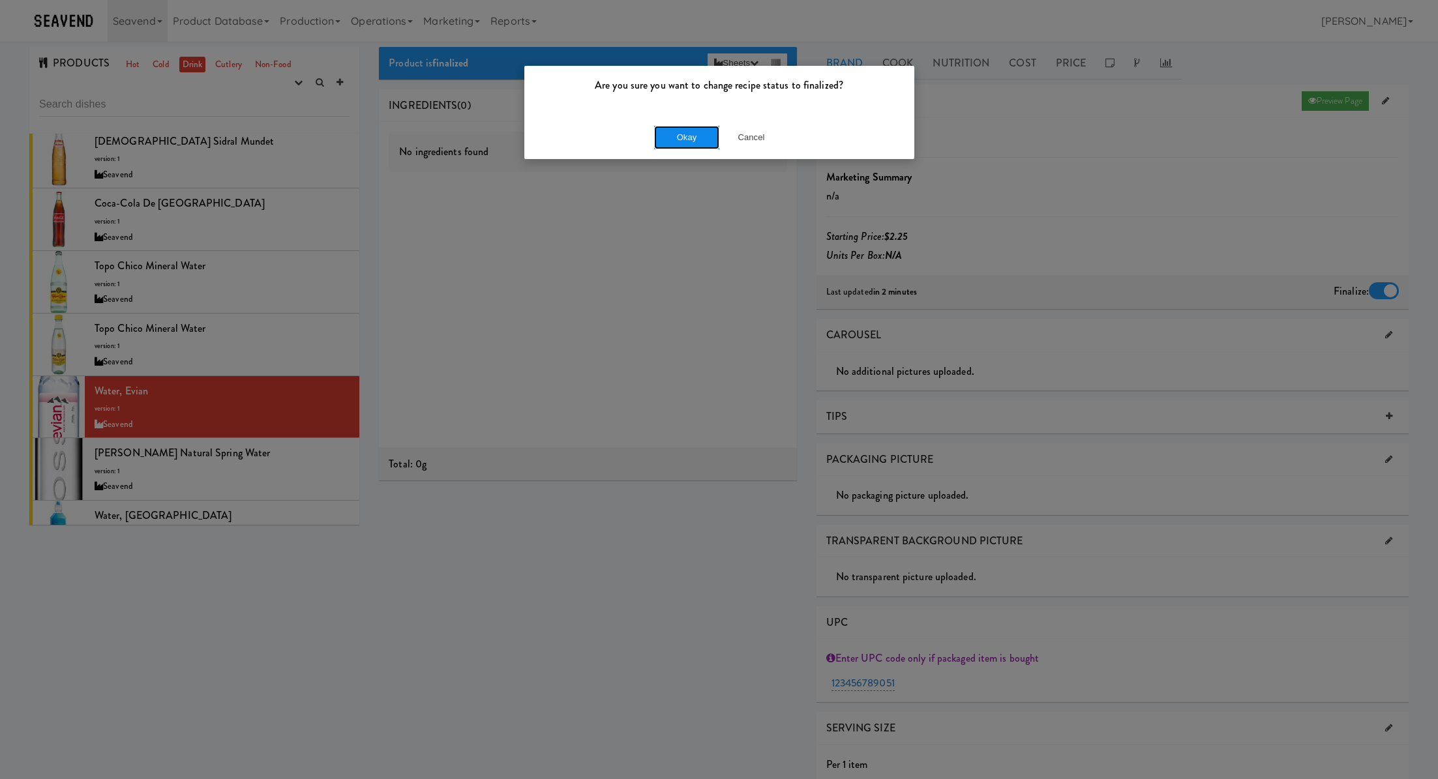
click at [670, 145] on button "Okay" at bounding box center [686, 137] width 65 height 23
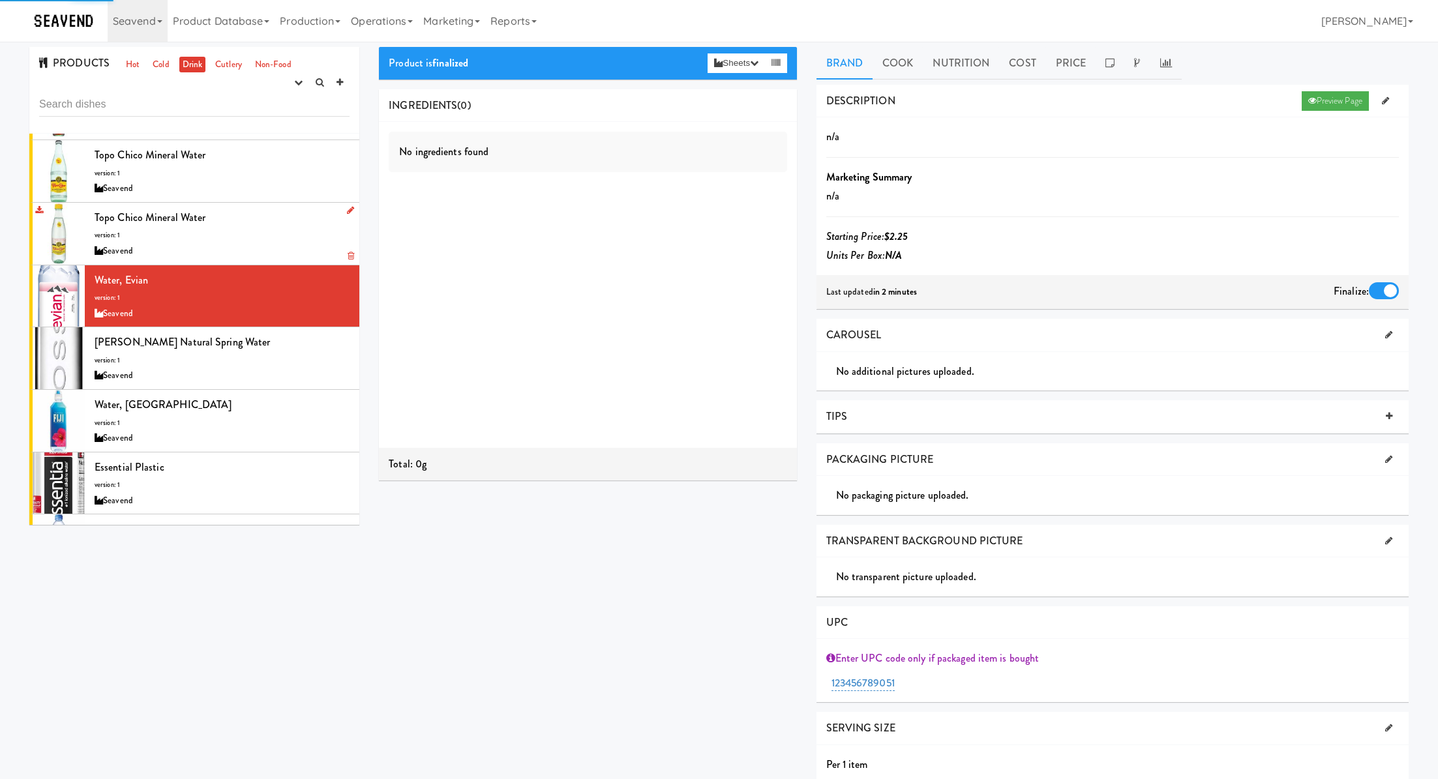
scroll to position [306, 0]
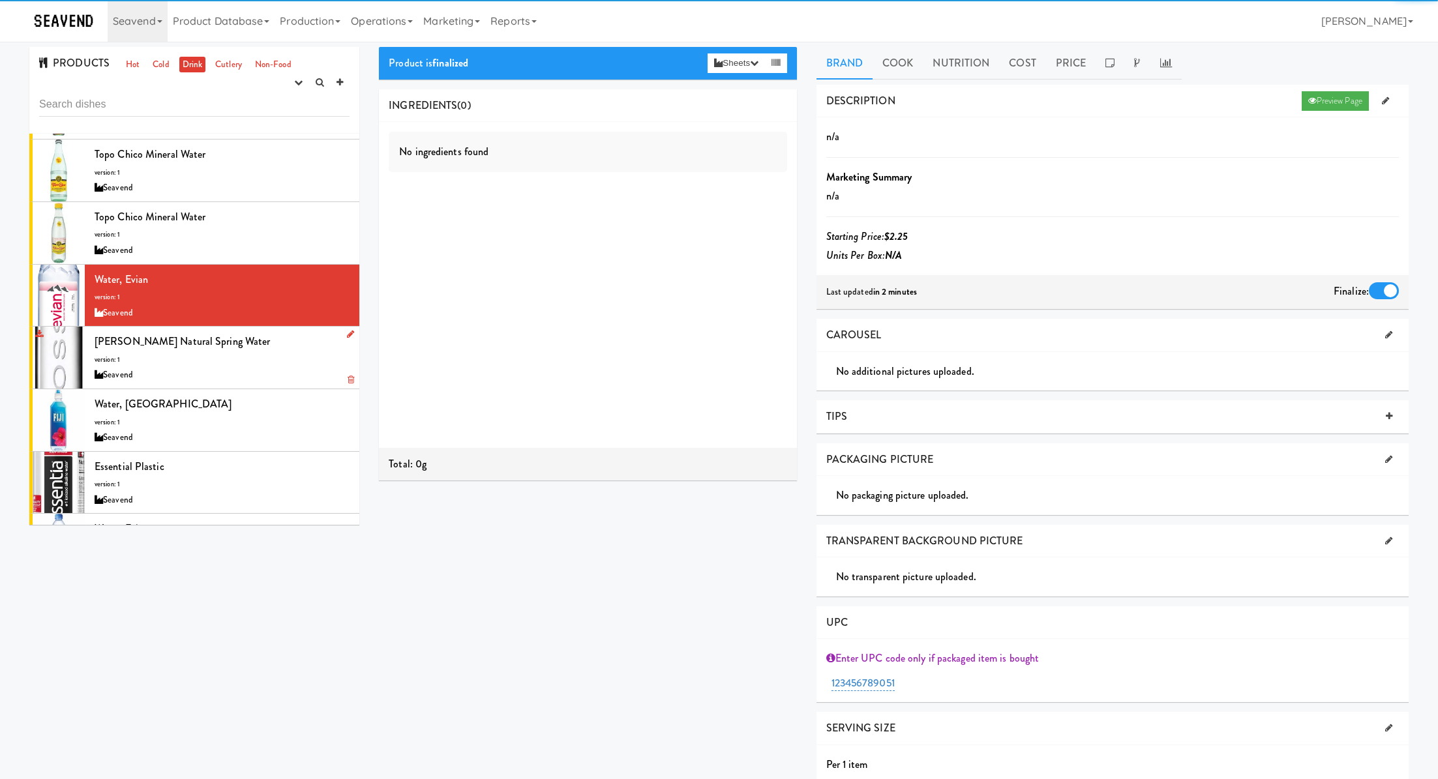
click at [279, 359] on div "VOSS Natural Spring Water version: 1 Seavend" at bounding box center [222, 358] width 255 height 52
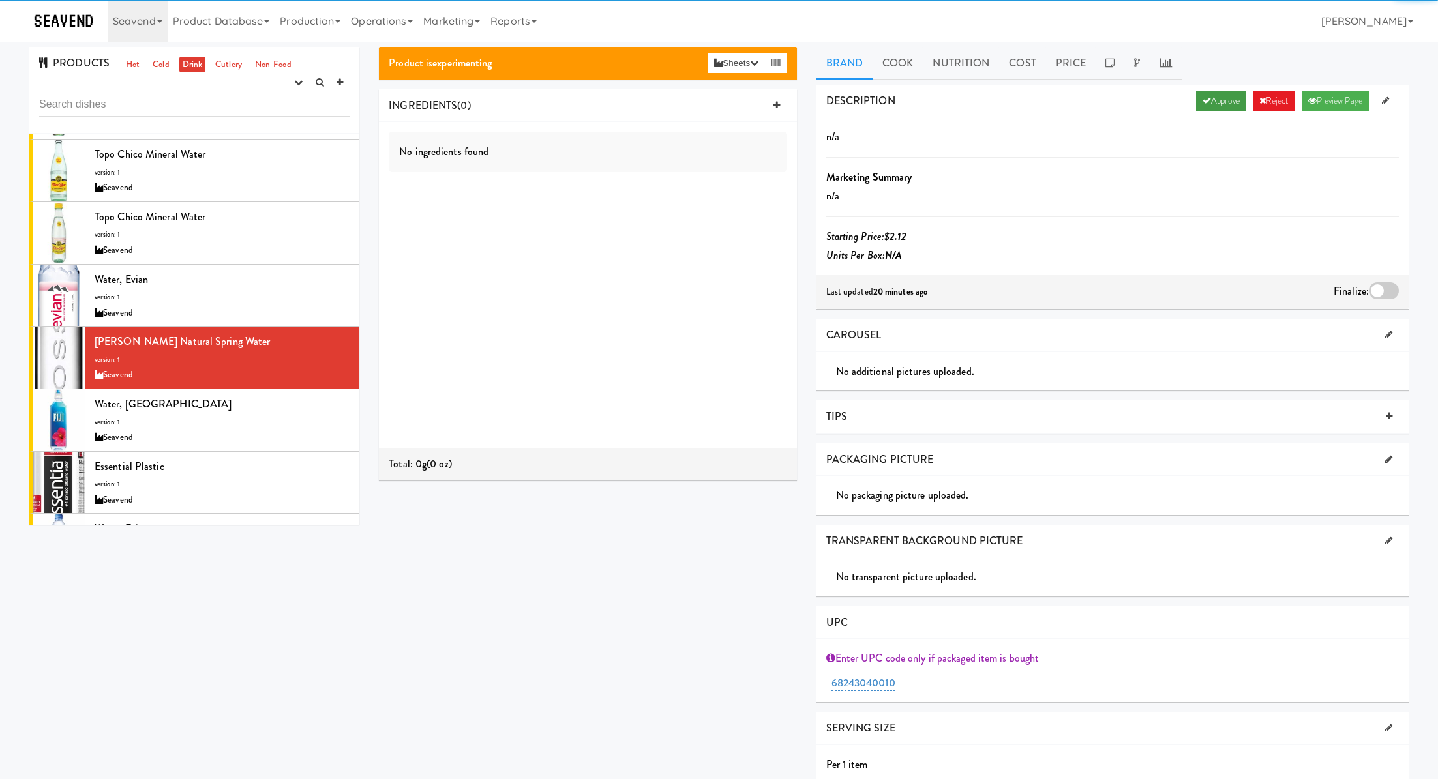
click at [1205, 102] on link "Approve" at bounding box center [1221, 101] width 50 height 20
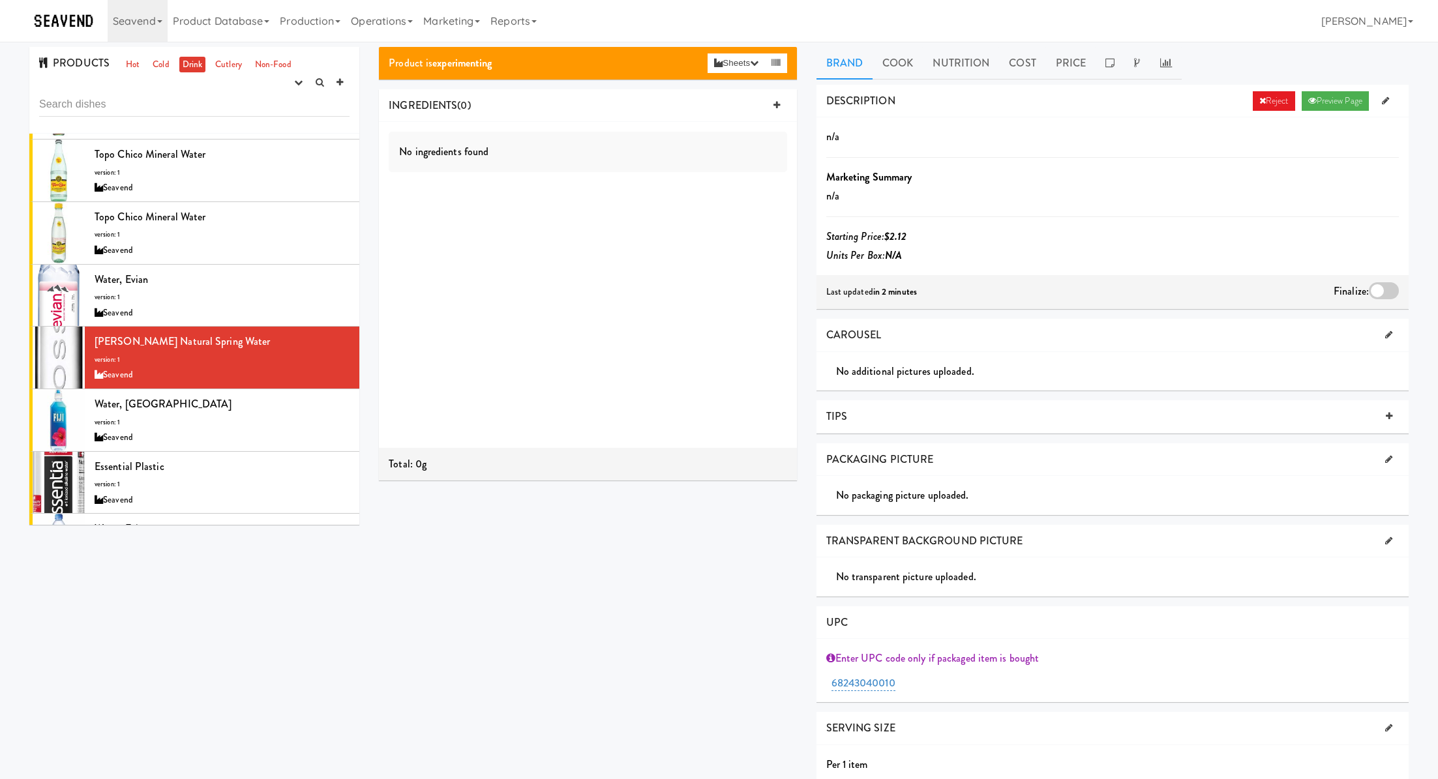
click at [1386, 284] on div at bounding box center [1384, 290] width 30 height 17
click at [0, 0] on input "checkbox" at bounding box center [0, 0] width 0 height 0
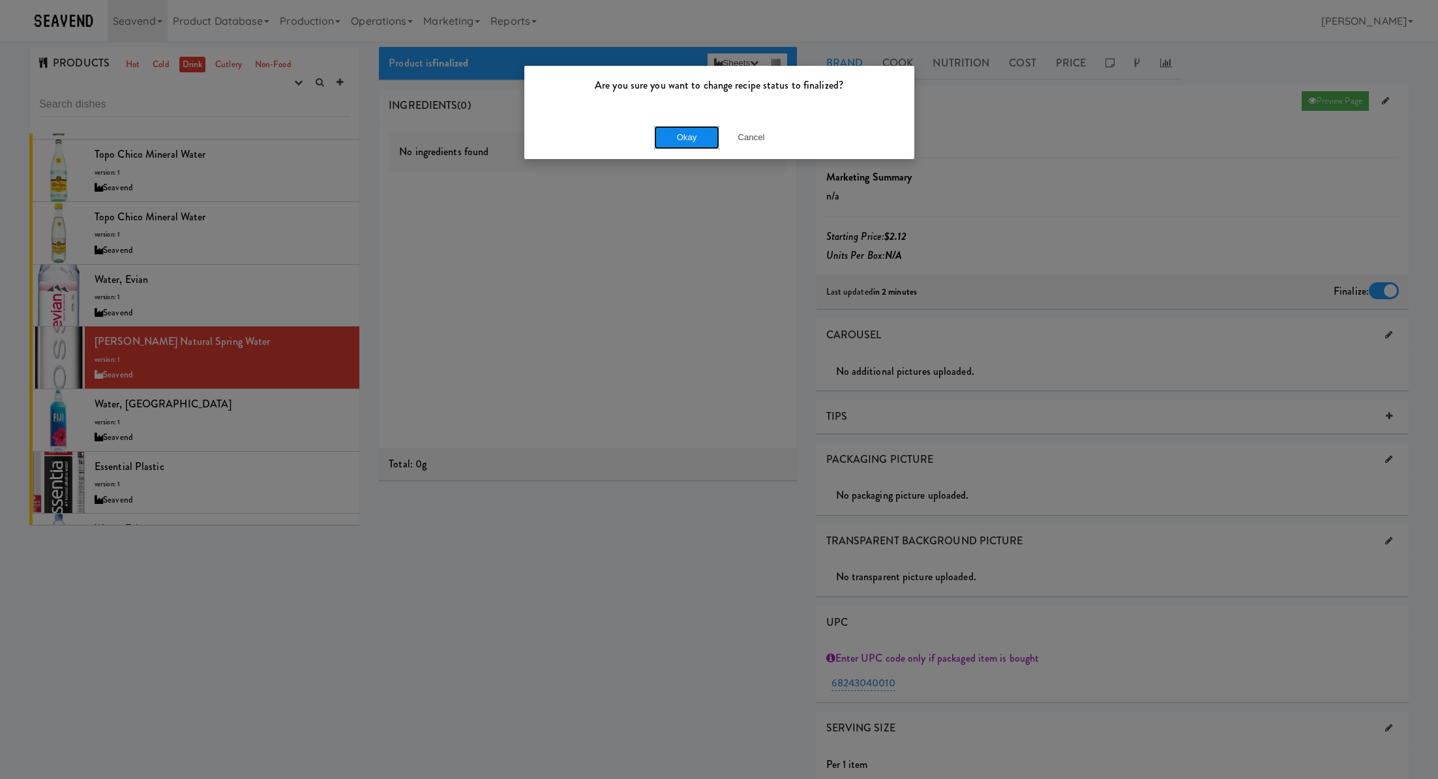
click at [705, 140] on button "Okay" at bounding box center [686, 137] width 65 height 23
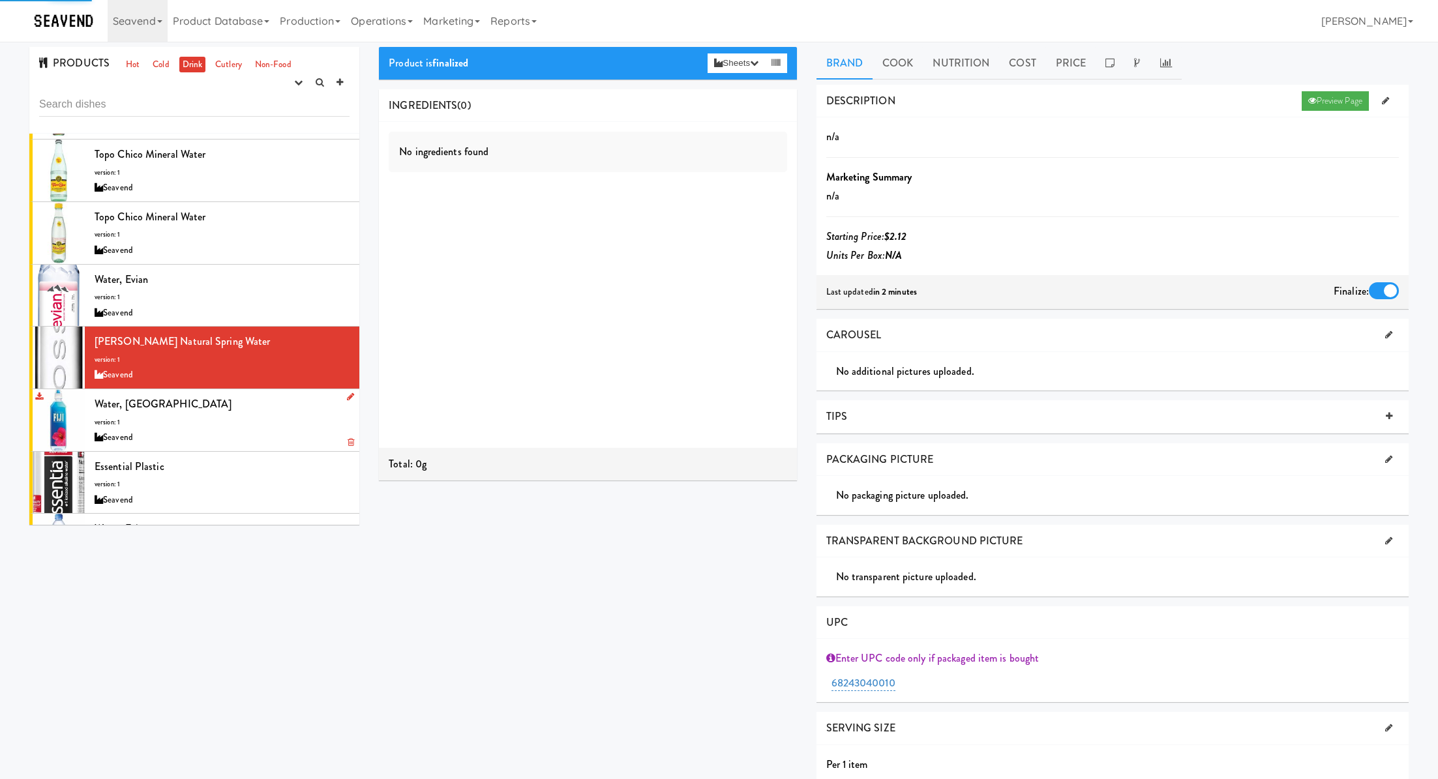
click at [291, 409] on div "Water, Fiji version: 1 Seavend" at bounding box center [222, 421] width 255 height 52
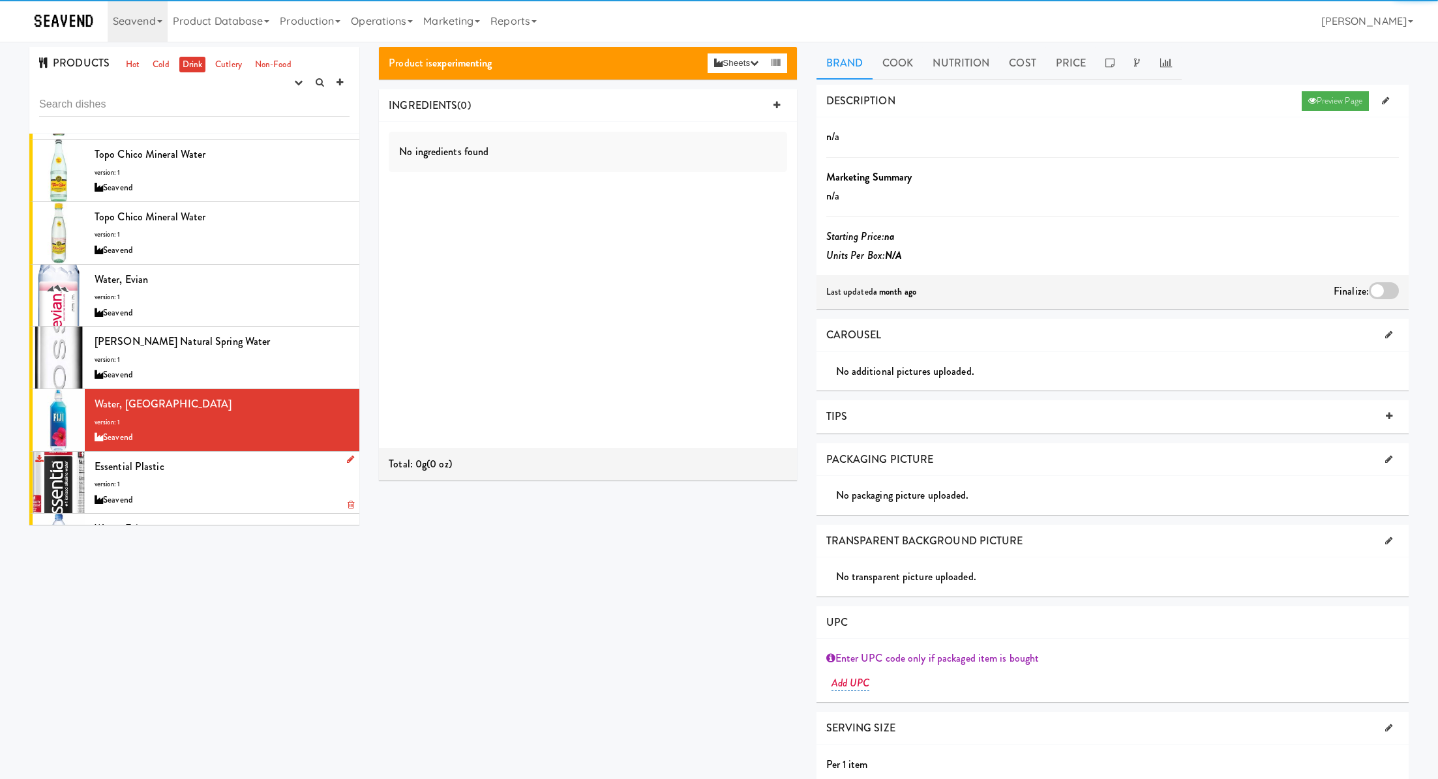
click at [247, 502] on div "Seavend" at bounding box center [222, 500] width 255 height 16
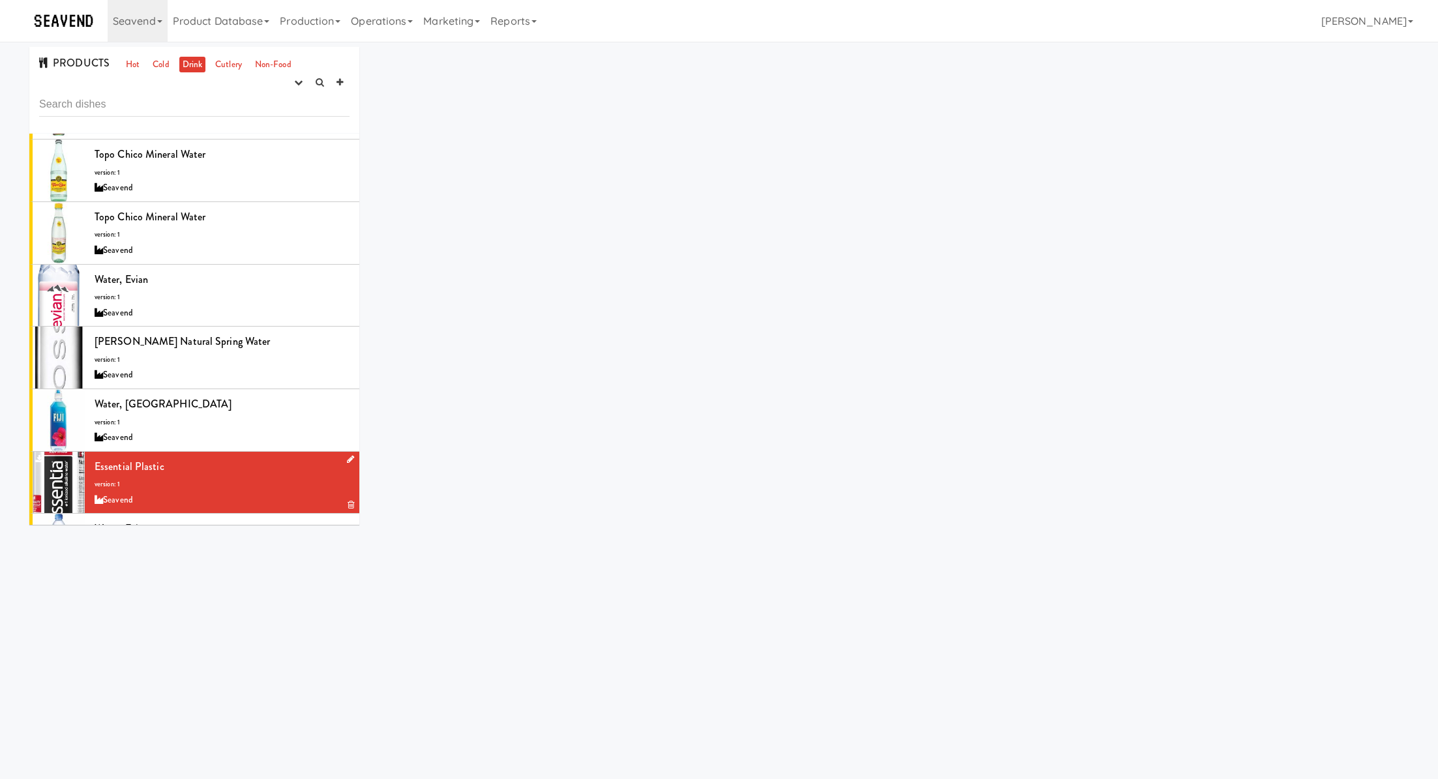
scroll to position [355, 0]
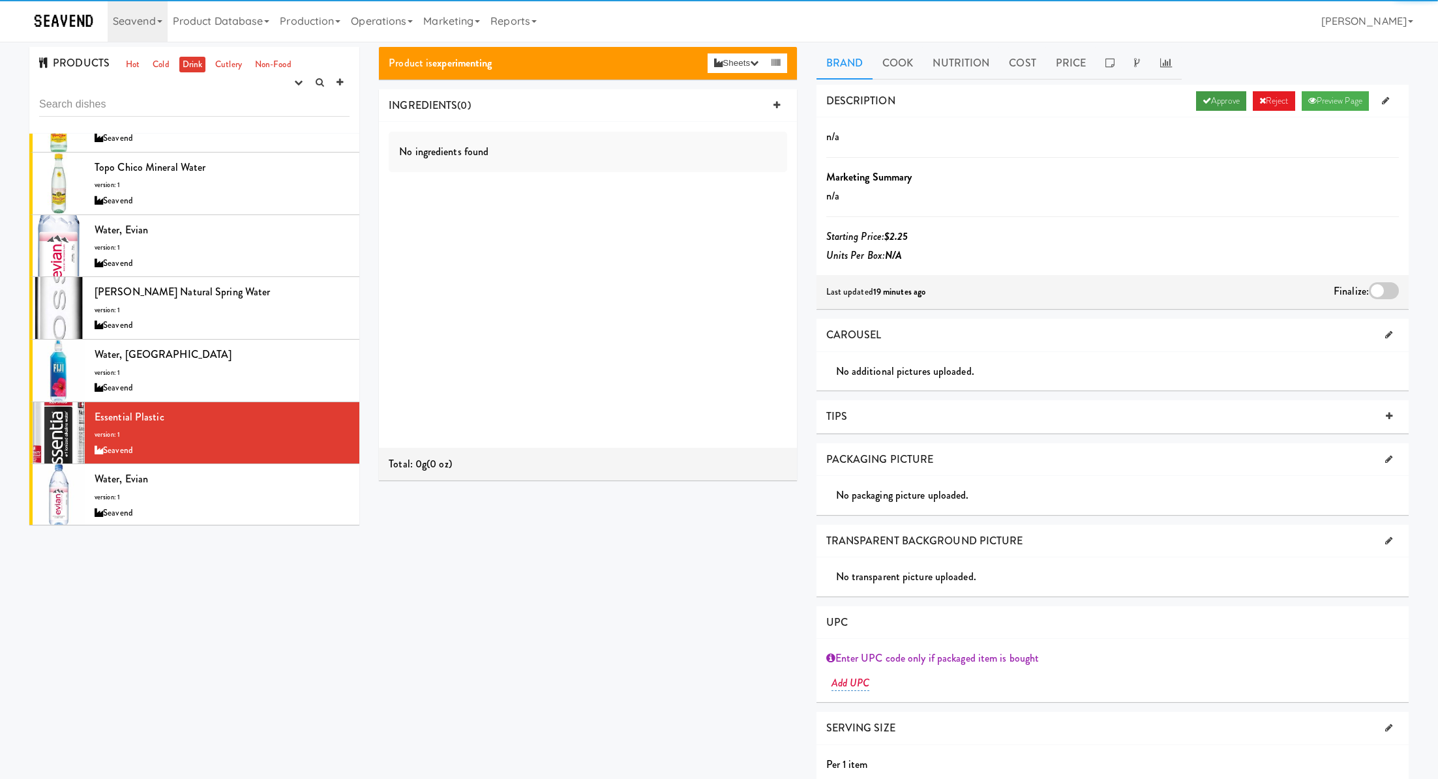
click at [1207, 96] on link "Approve" at bounding box center [1221, 101] width 50 height 20
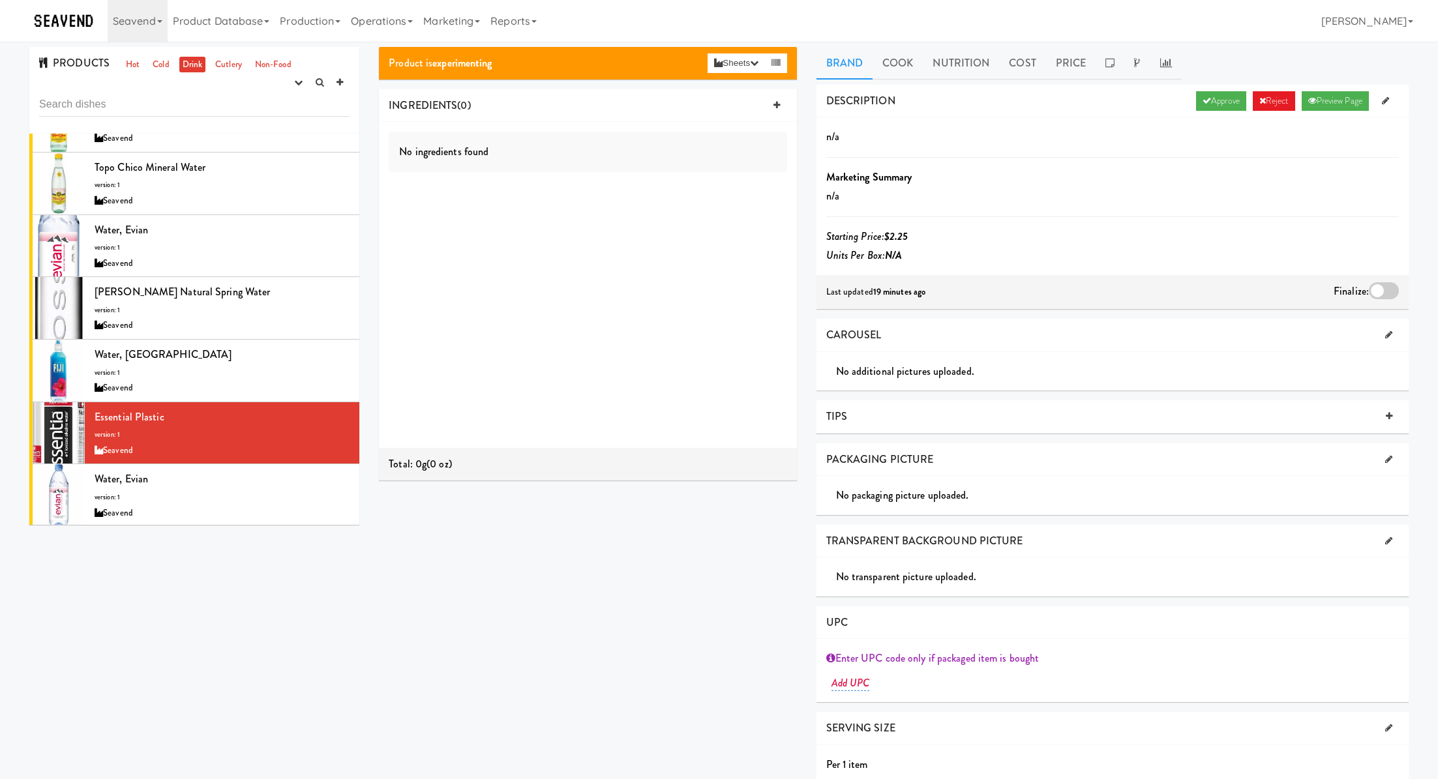
click at [1388, 291] on div at bounding box center [1384, 290] width 30 height 17
click at [0, 0] on input "checkbox" at bounding box center [0, 0] width 0 height 0
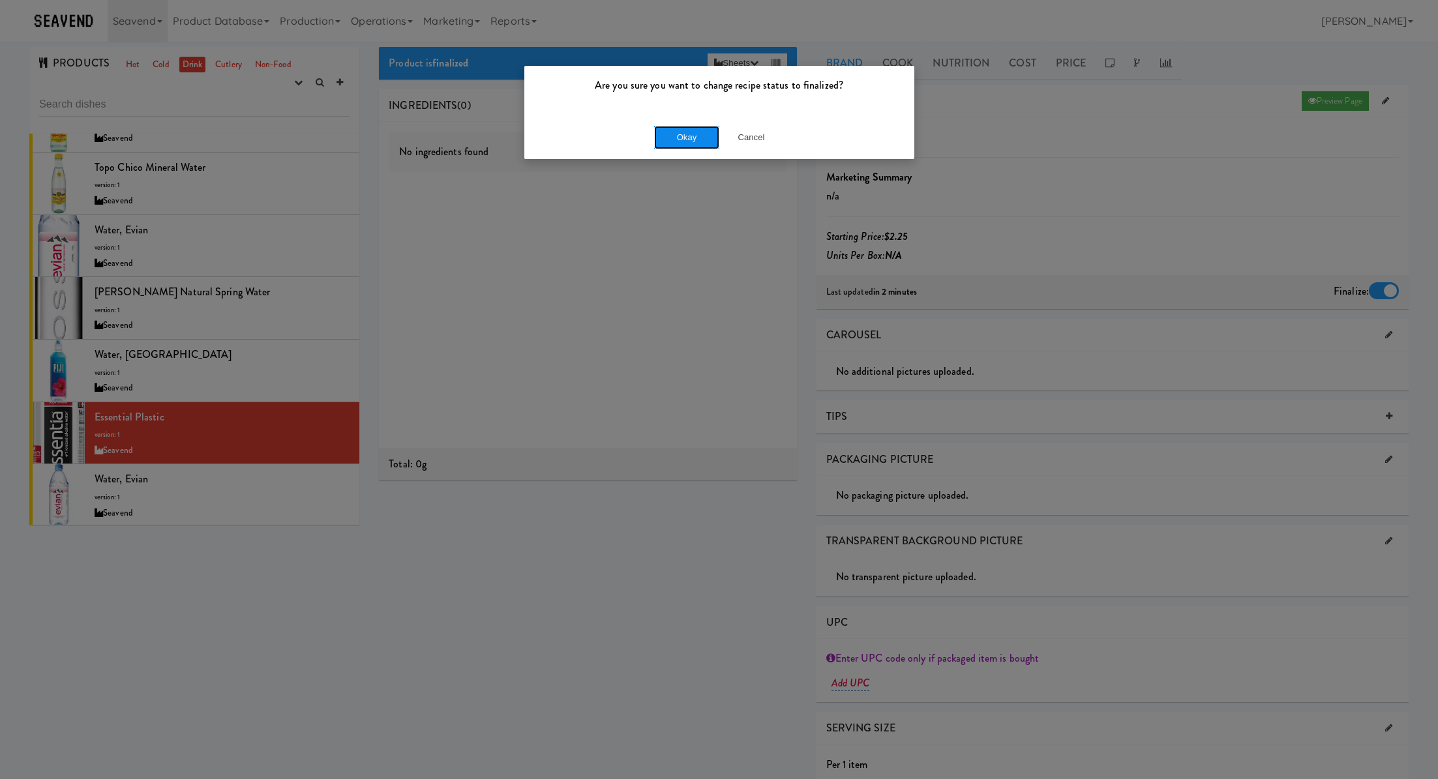
click at [694, 140] on button "Okay" at bounding box center [686, 137] width 65 height 23
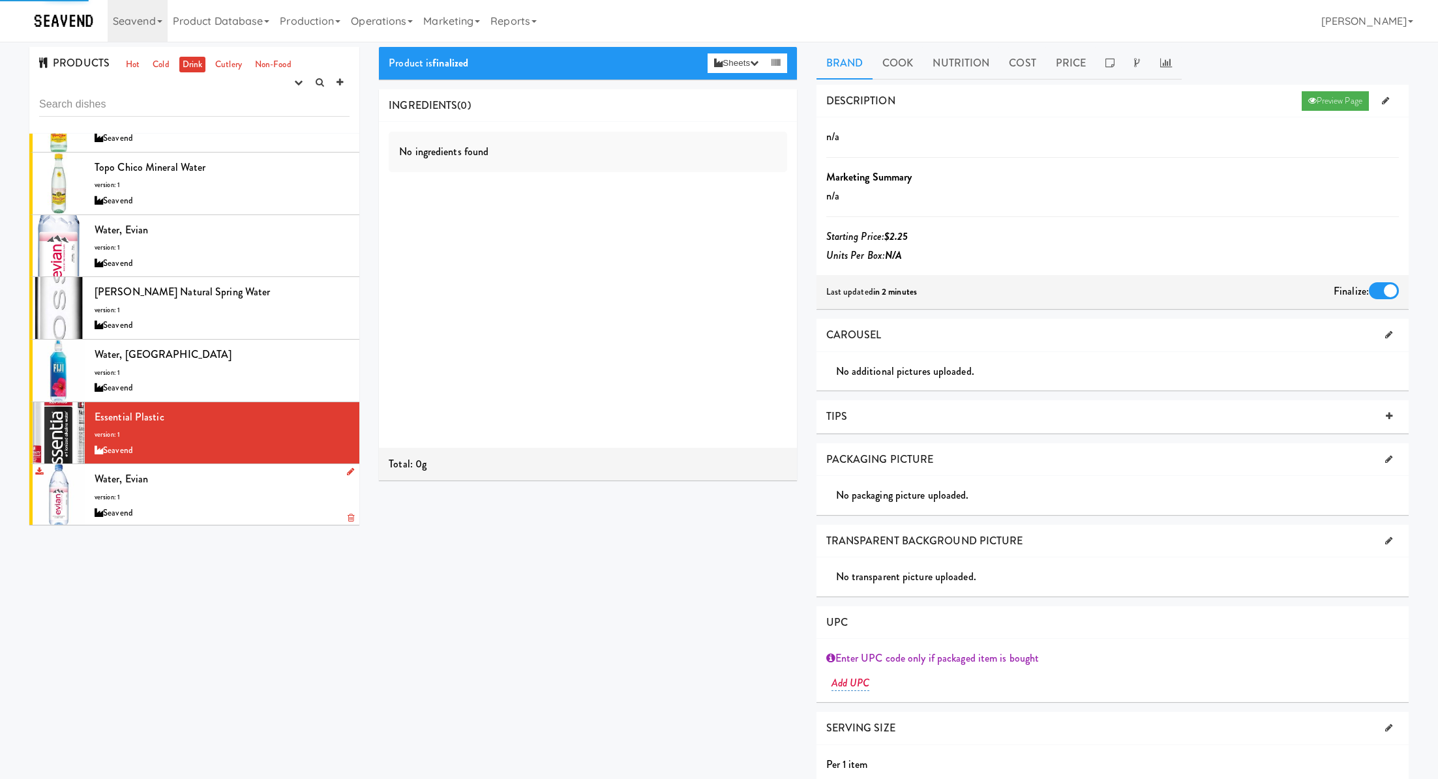
click at [257, 507] on div "Seavend" at bounding box center [222, 513] width 255 height 16
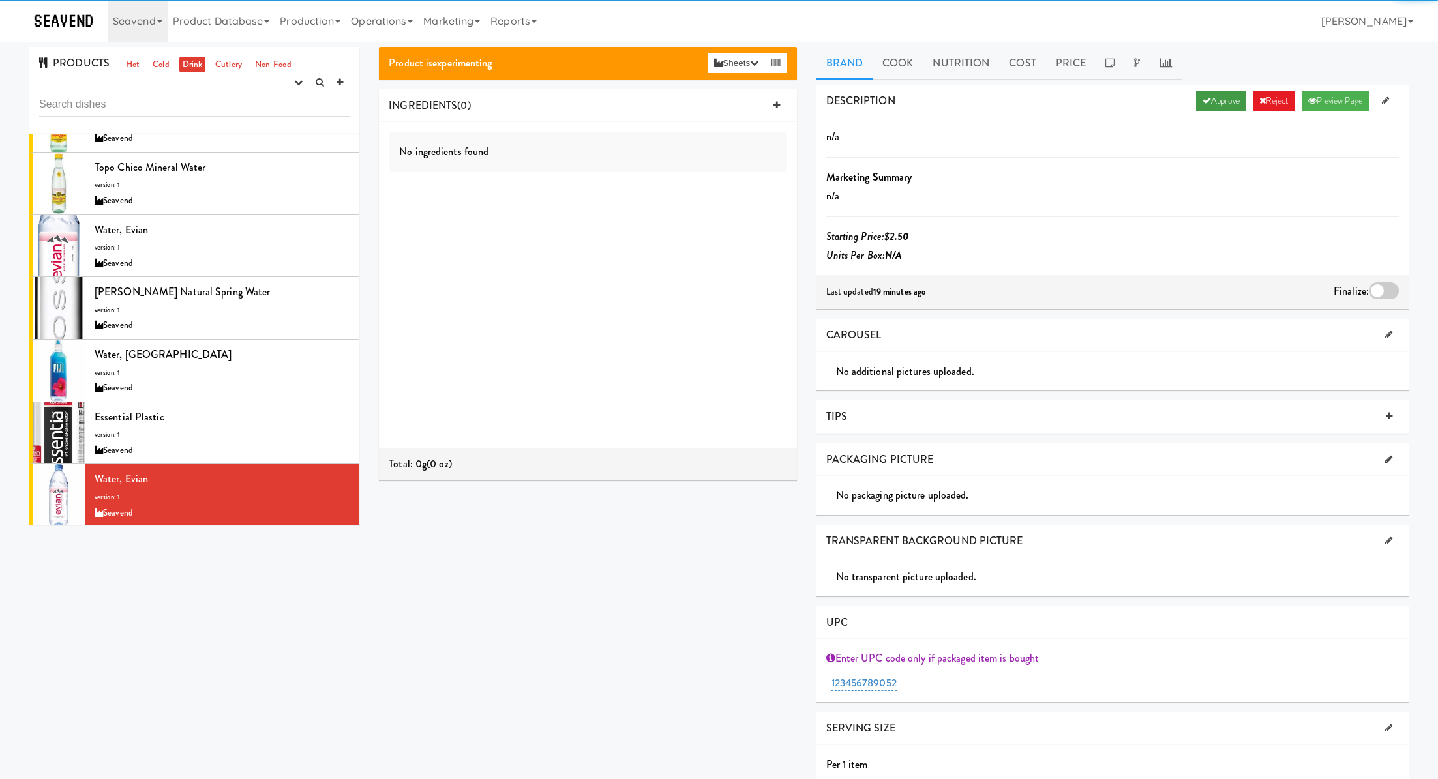
click at [1223, 97] on link "Approve" at bounding box center [1221, 101] width 50 height 20
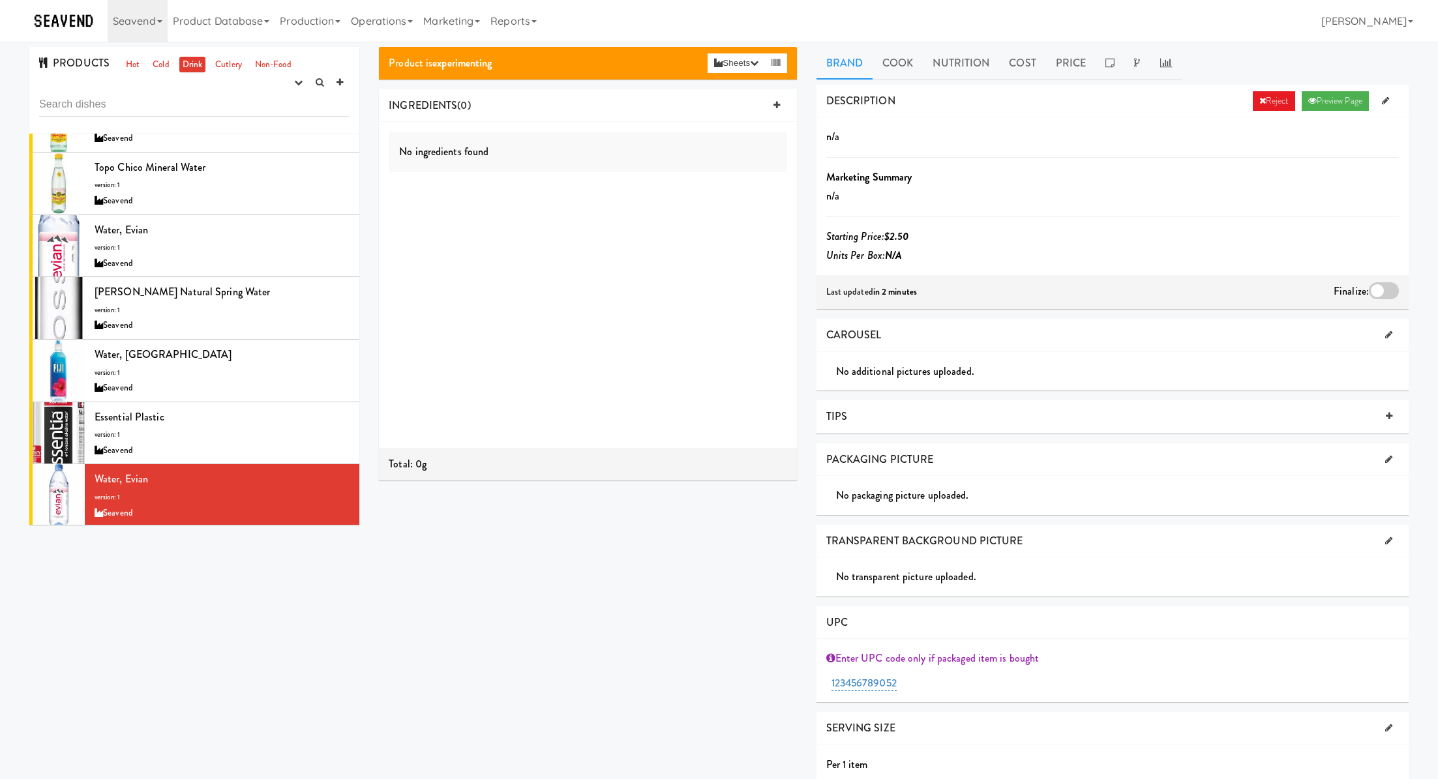
click at [1384, 284] on div at bounding box center [1384, 290] width 30 height 17
click at [0, 0] on input "checkbox" at bounding box center [0, 0] width 0 height 0
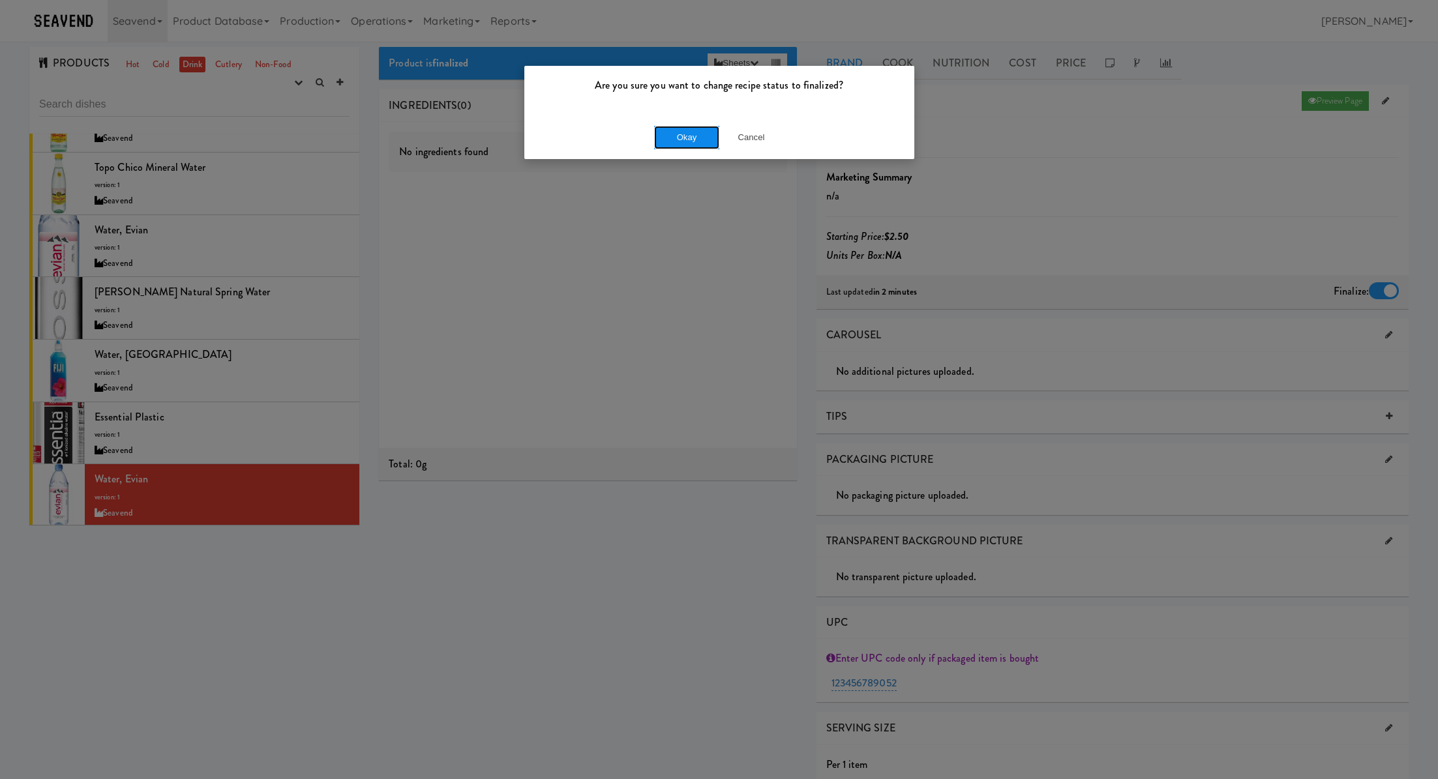
click at [696, 138] on button "Okay" at bounding box center [686, 137] width 65 height 23
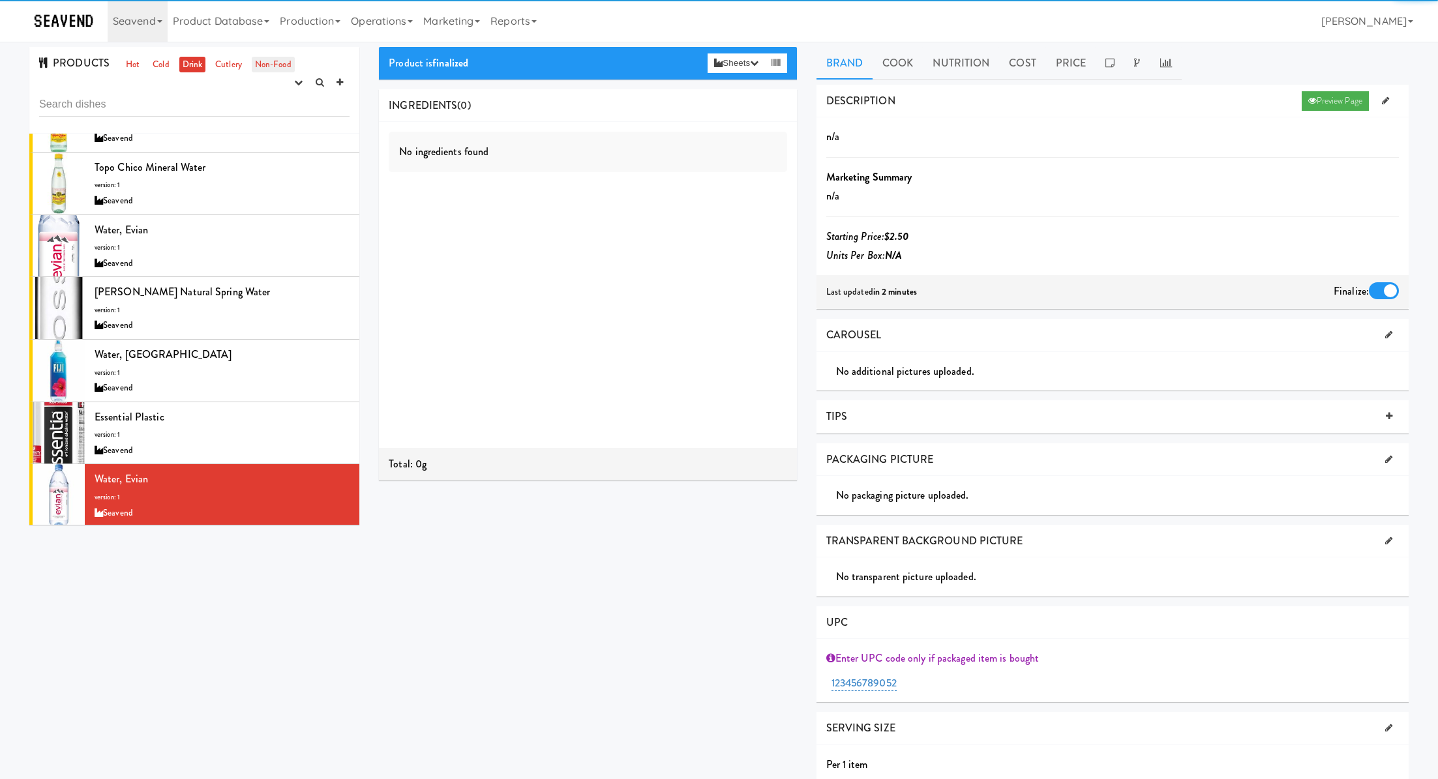
click at [252, 68] on link "Non-Food" at bounding box center [273, 65] width 43 height 16
